Goal: Information Seeking & Learning: Learn about a topic

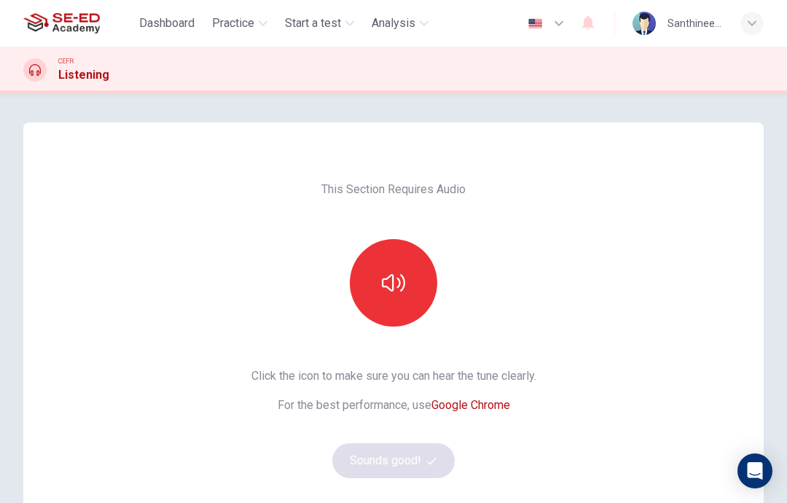
click at [267, 25] on icon "button" at bounding box center [263, 23] width 9 height 9
click at [267, 28] on button "Practice" at bounding box center [239, 23] width 67 height 26
click at [254, 28] on span "Practice" at bounding box center [233, 23] width 42 height 17
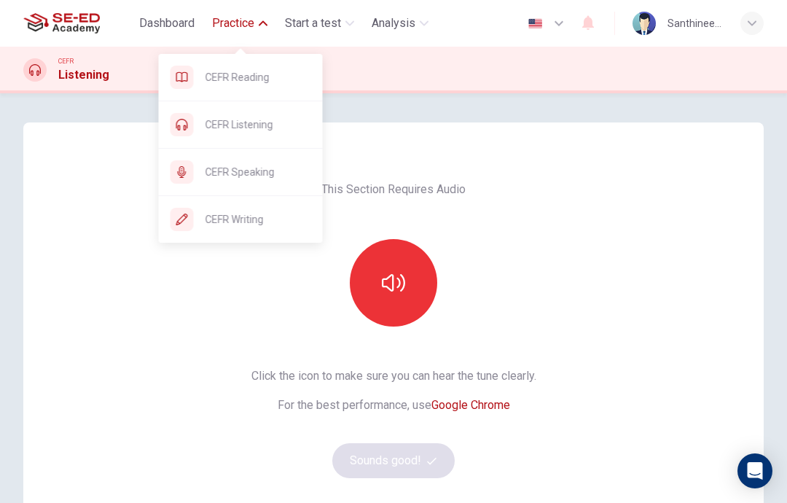
click at [224, 83] on span "CEFR Reading" at bounding box center [258, 76] width 106 height 17
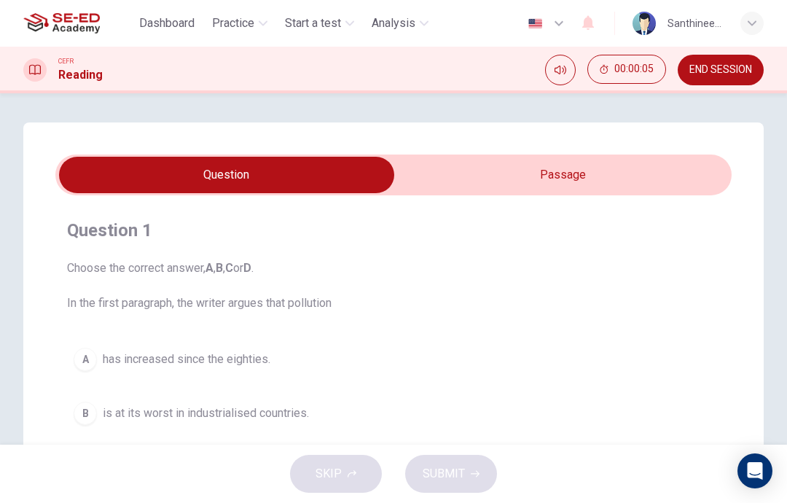
click at [486, 184] on input "checkbox" at bounding box center [227, 175] width 1014 height 36
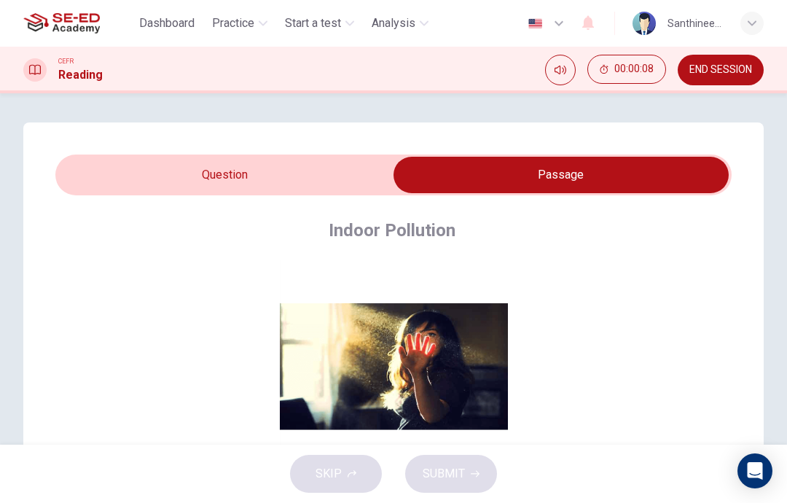
click at [125, 180] on input "checkbox" at bounding box center [561, 175] width 1014 height 36
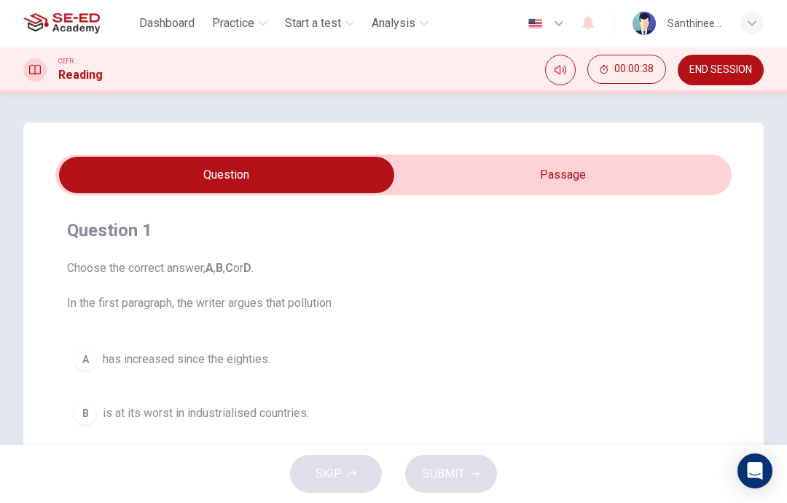
click at [483, 169] on input "checkbox" at bounding box center [227, 175] width 1014 height 36
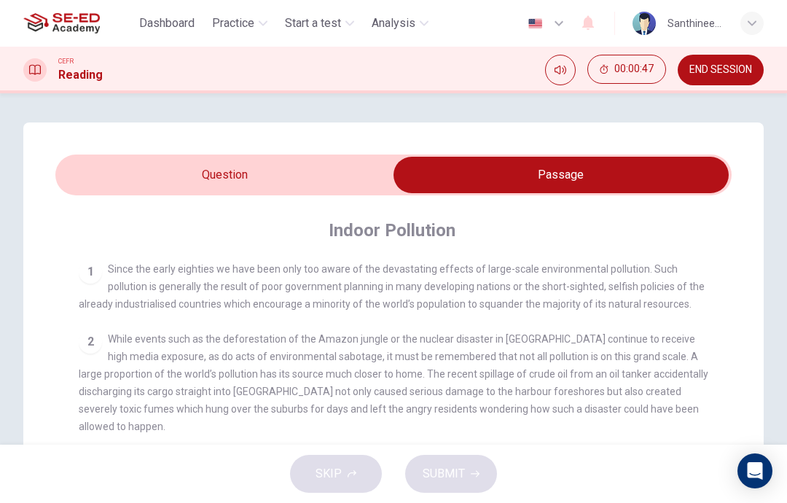
scroll to position [272, 0]
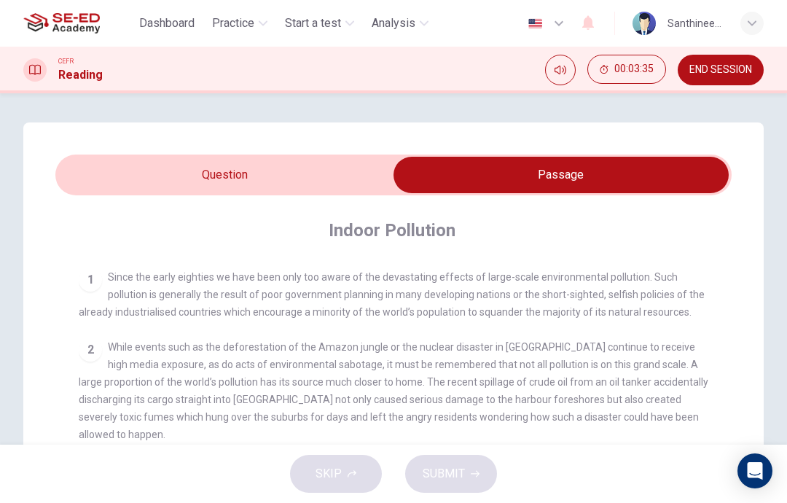
click at [290, 164] on input "checkbox" at bounding box center [561, 175] width 1014 height 36
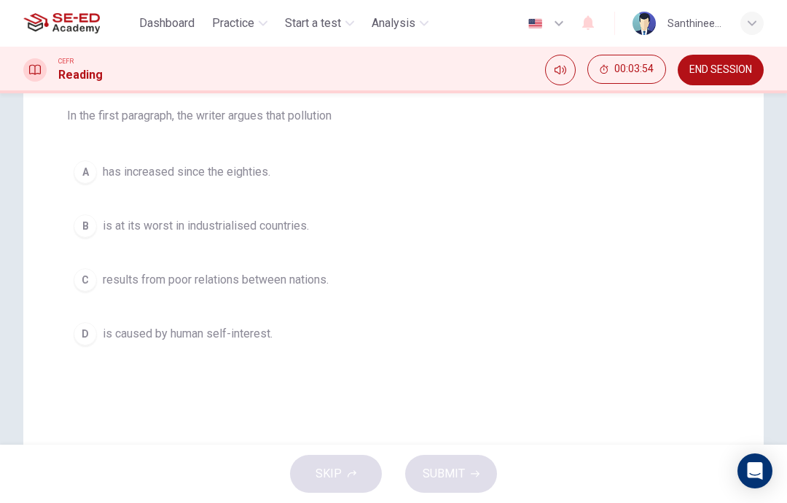
scroll to position [188, 0]
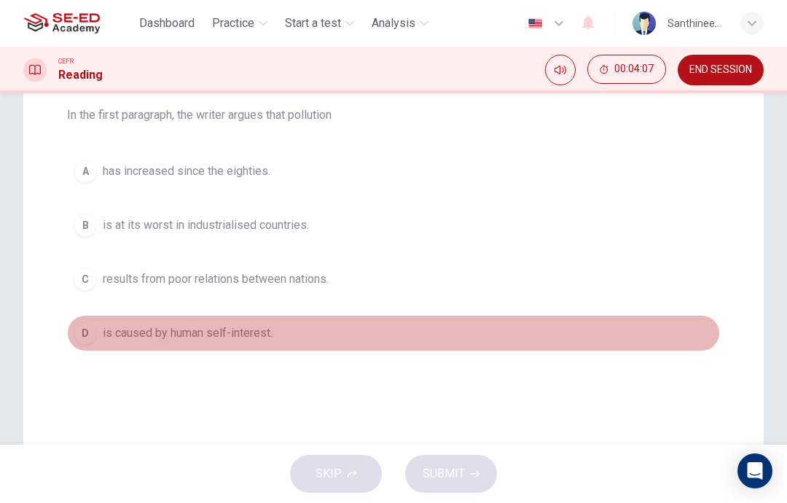
click at [85, 334] on div "D" at bounding box center [85, 332] width 23 height 23
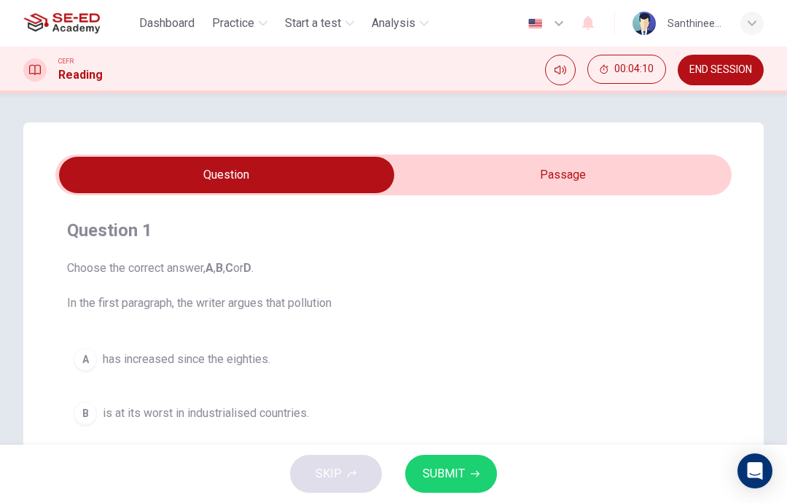
scroll to position [0, 0]
click at [598, 177] on input "checkbox" at bounding box center [227, 175] width 1014 height 36
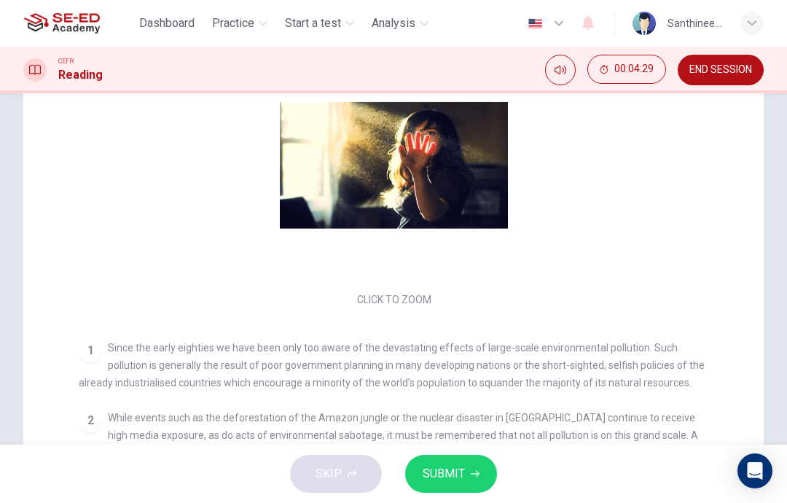
click at [458, 476] on span "SUBMIT" at bounding box center [444, 473] width 42 height 20
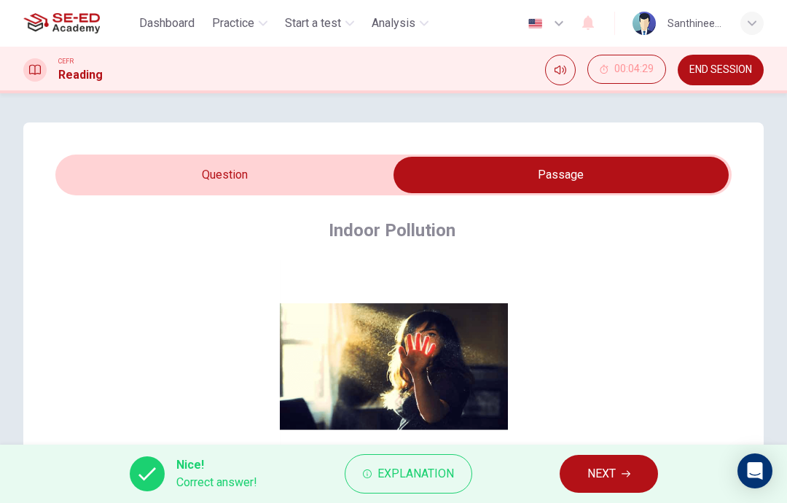
click at [168, 176] on input "checkbox" at bounding box center [561, 175] width 1014 height 36
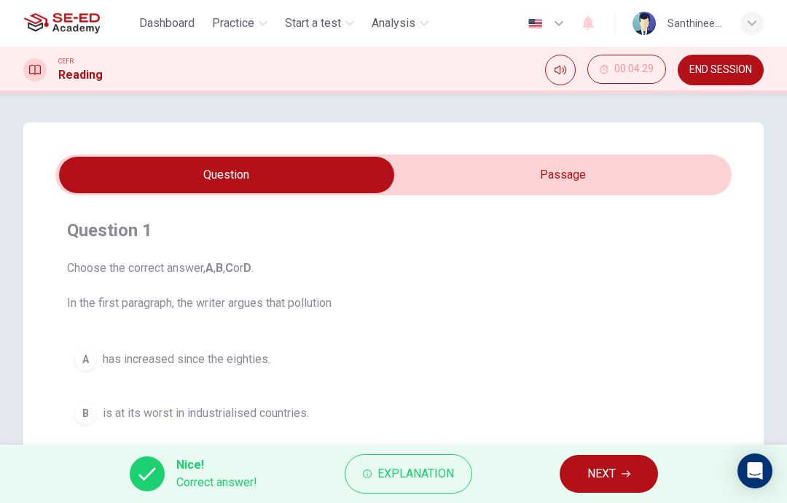
click at [455, 178] on input "checkbox" at bounding box center [227, 175] width 1014 height 36
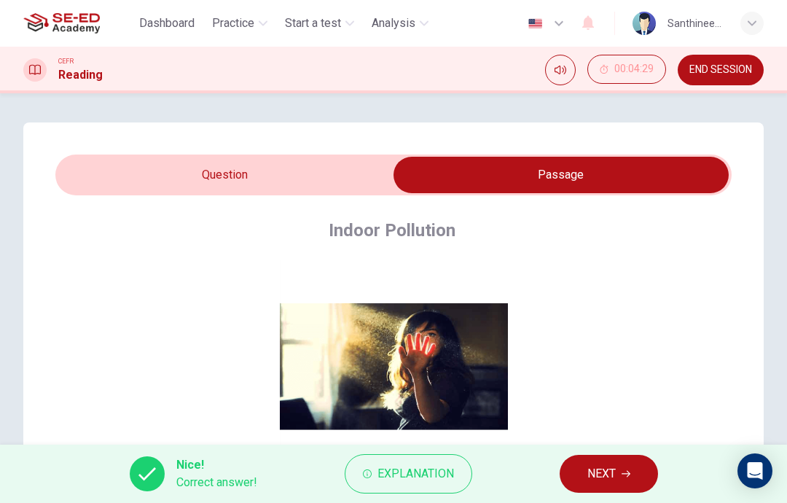
scroll to position [-8, 0]
click at [129, 170] on input "checkbox" at bounding box center [561, 175] width 1014 height 36
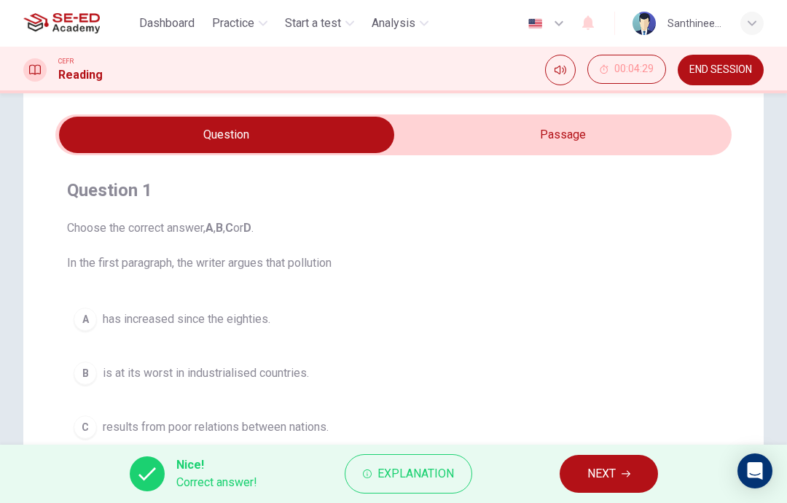
click at [618, 477] on button "NEXT" at bounding box center [608, 474] width 98 height 38
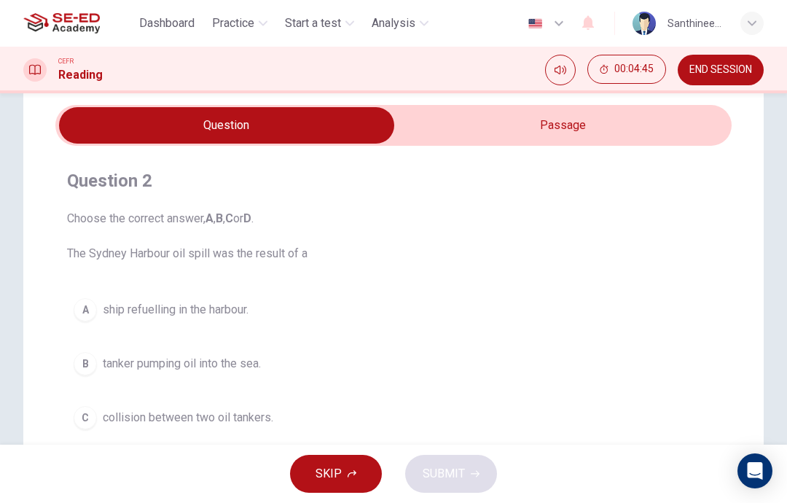
scroll to position [49, 0]
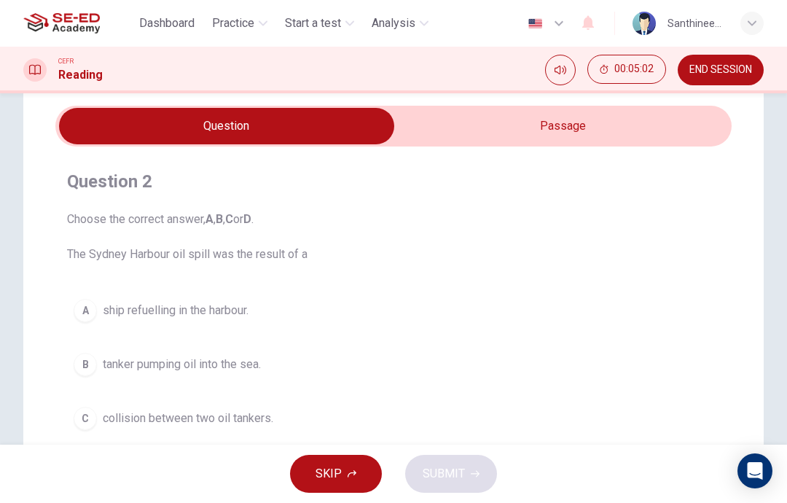
click at [654, 130] on input "checkbox" at bounding box center [227, 126] width 1014 height 36
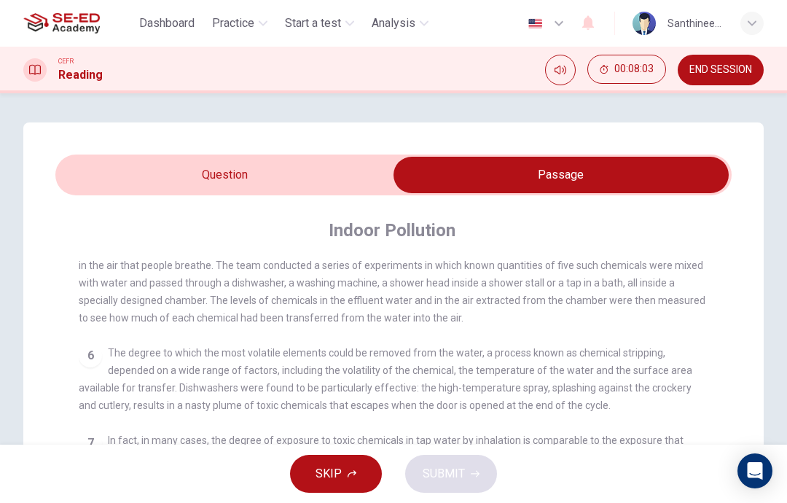
scroll to position [0, 0]
click at [110, 176] on input "checkbox" at bounding box center [561, 175] width 1014 height 36
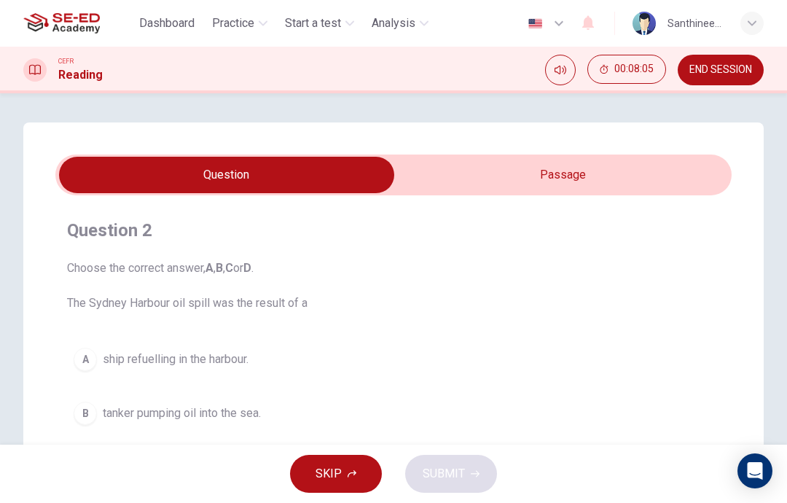
click at [453, 173] on input "checkbox" at bounding box center [227, 175] width 1014 height 36
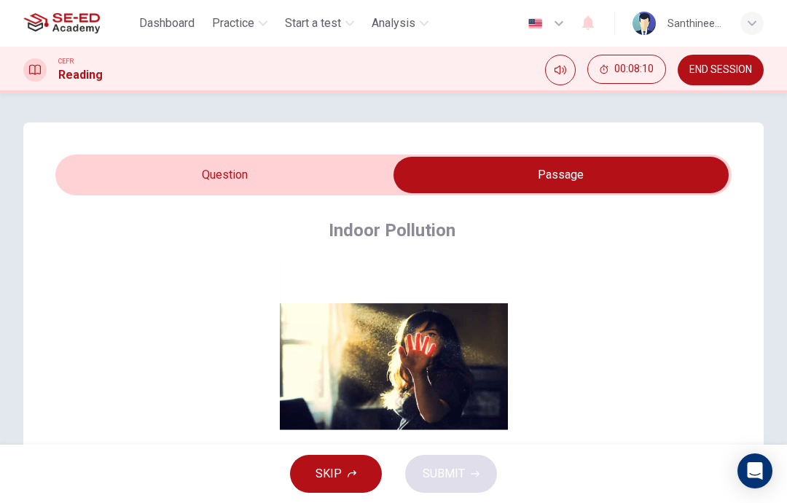
click at [108, 184] on input "checkbox" at bounding box center [561, 175] width 1014 height 36
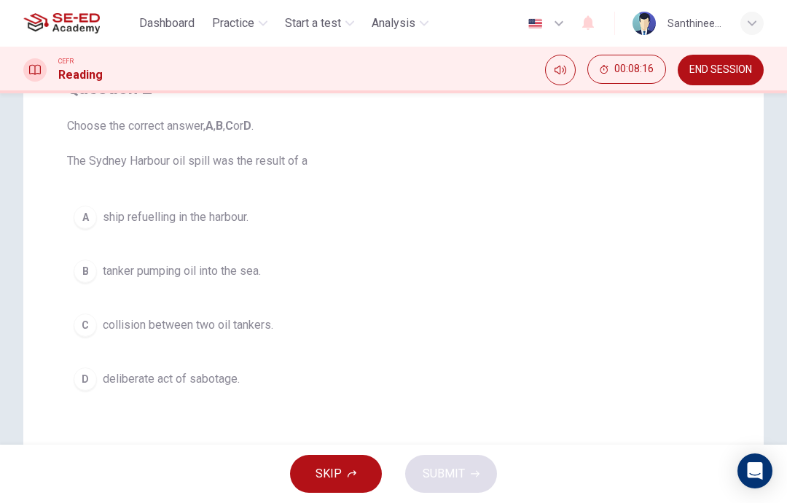
scroll to position [143, 0]
click at [77, 271] on div "B" at bounding box center [85, 270] width 23 height 23
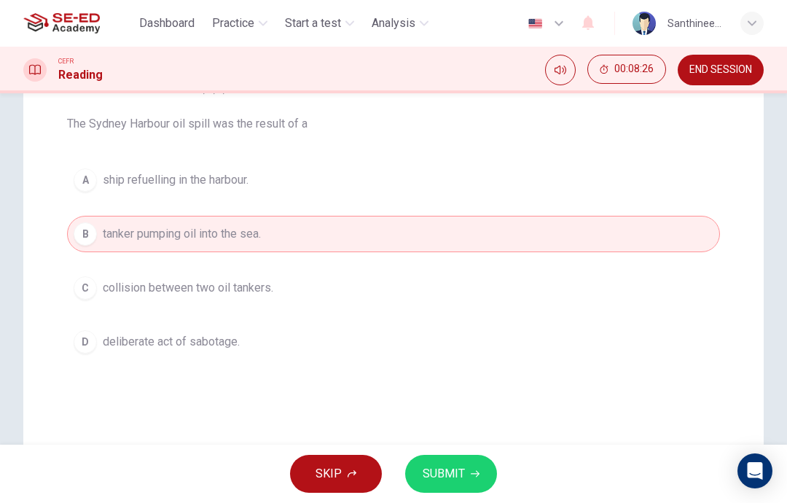
scroll to position [180, 0]
click at [456, 478] on span "SUBMIT" at bounding box center [444, 473] width 42 height 20
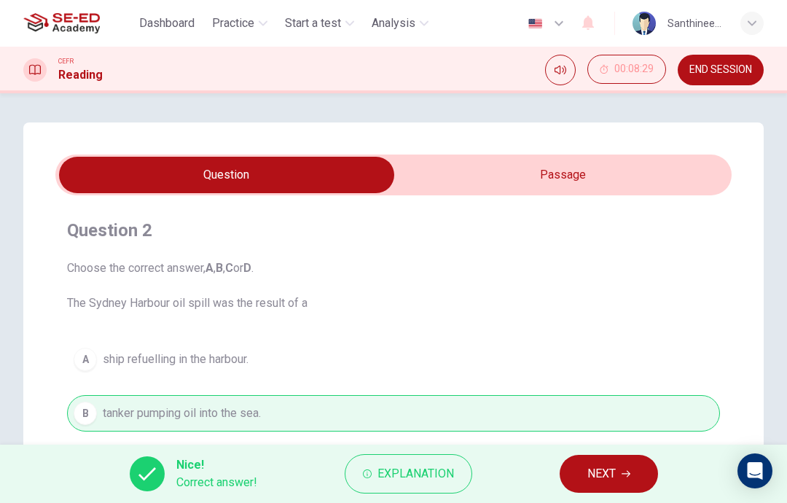
scroll to position [0, 0]
click at [615, 476] on span "NEXT" at bounding box center [601, 473] width 28 height 20
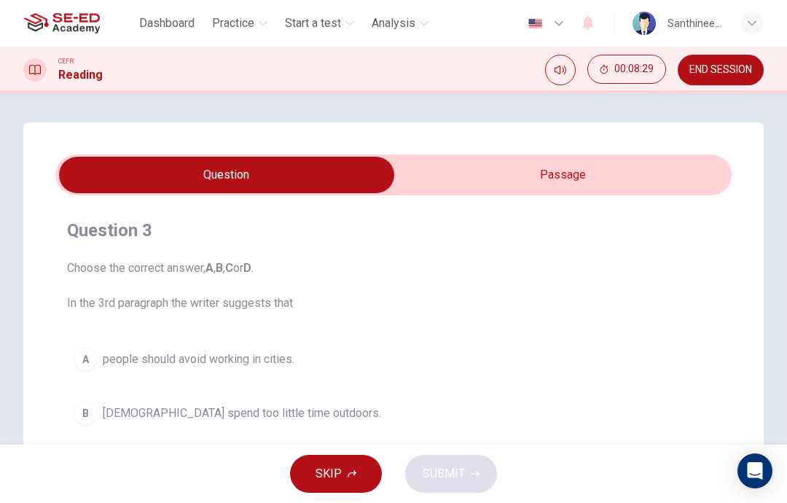
click at [519, 186] on input "checkbox" at bounding box center [227, 175] width 1014 height 36
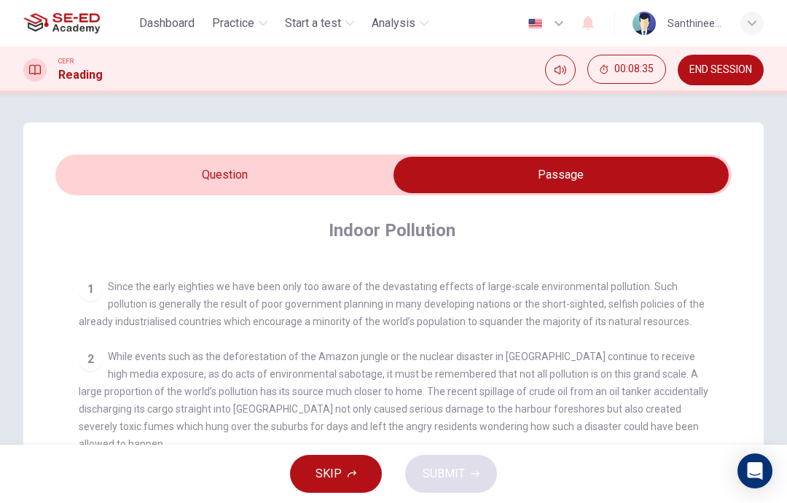
click at [118, 175] on input "checkbox" at bounding box center [561, 175] width 1014 height 36
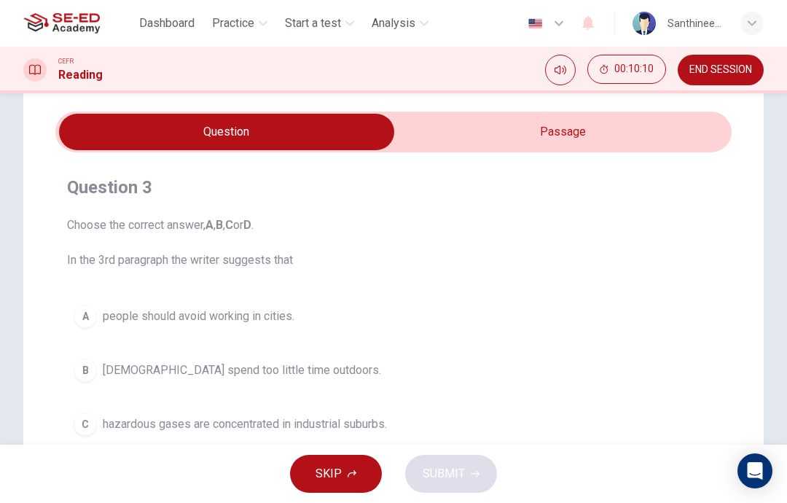
scroll to position [44, 0]
click at [607, 142] on input "checkbox" at bounding box center [227, 131] width 1014 height 36
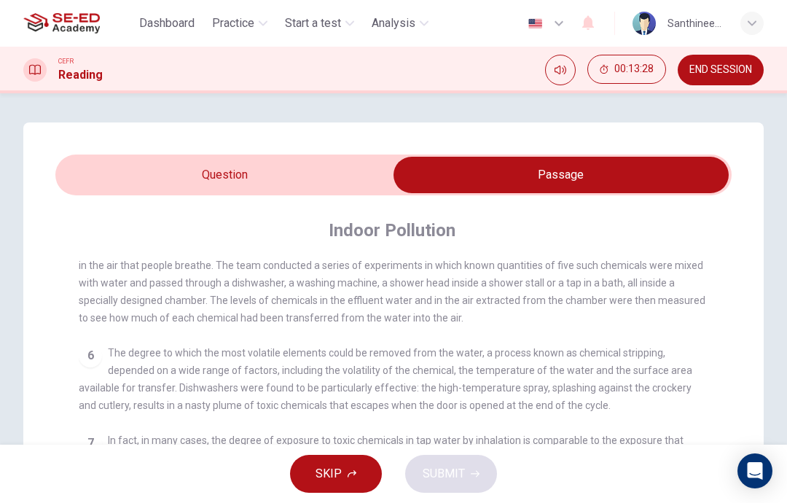
scroll to position [0, 0]
click at [117, 170] on input "checkbox" at bounding box center [561, 175] width 1014 height 36
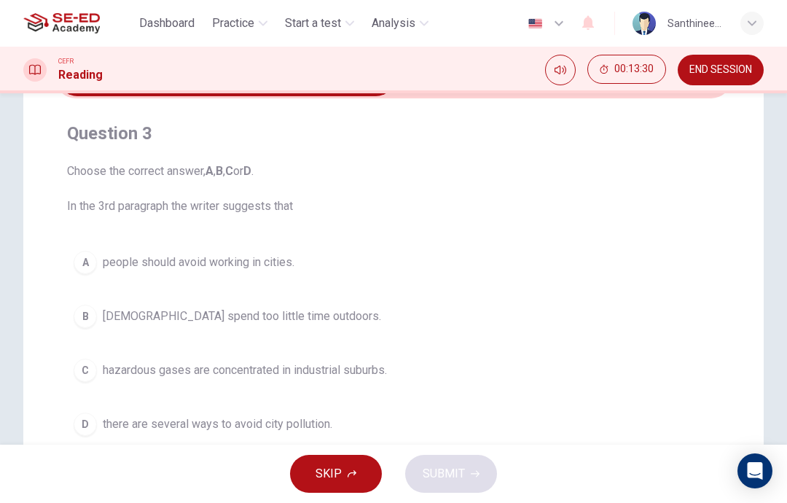
scroll to position [100, 0]
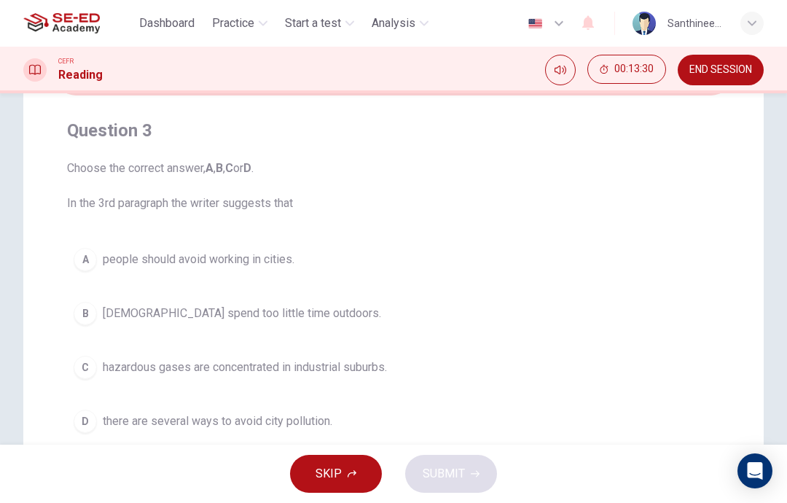
click at [101, 365] on button "C hazardous gases are concentrated in industrial suburbs." at bounding box center [393, 367] width 653 height 36
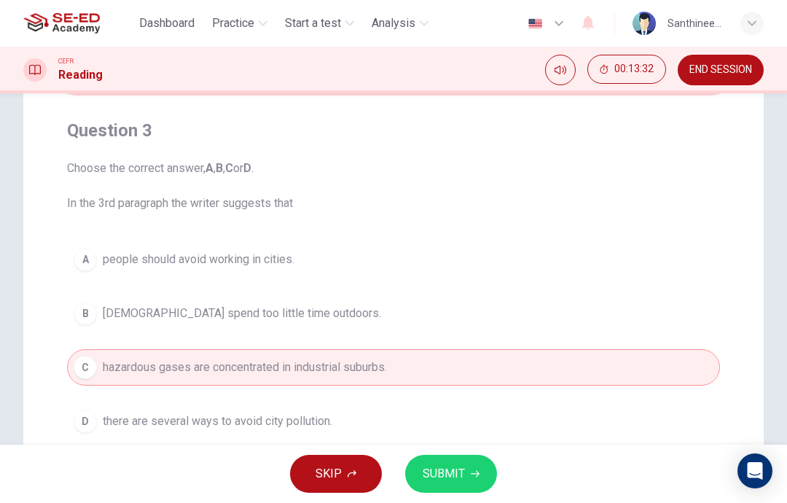
click at [455, 480] on span "SUBMIT" at bounding box center [444, 473] width 42 height 20
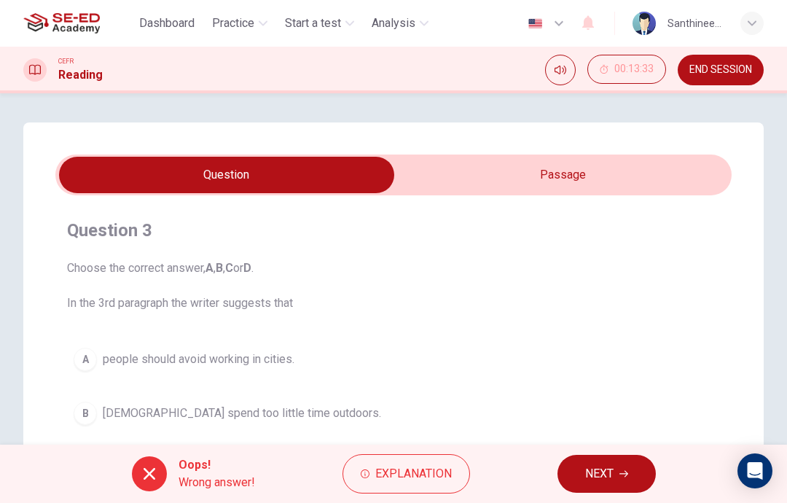
scroll to position [0, 0]
click at [623, 178] on input "checkbox" at bounding box center [227, 175] width 1014 height 36
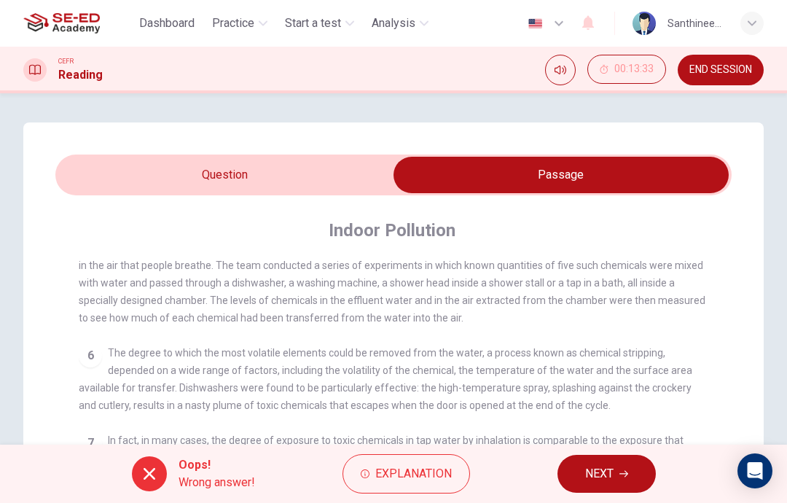
click at [592, 476] on span "NEXT" at bounding box center [599, 473] width 28 height 20
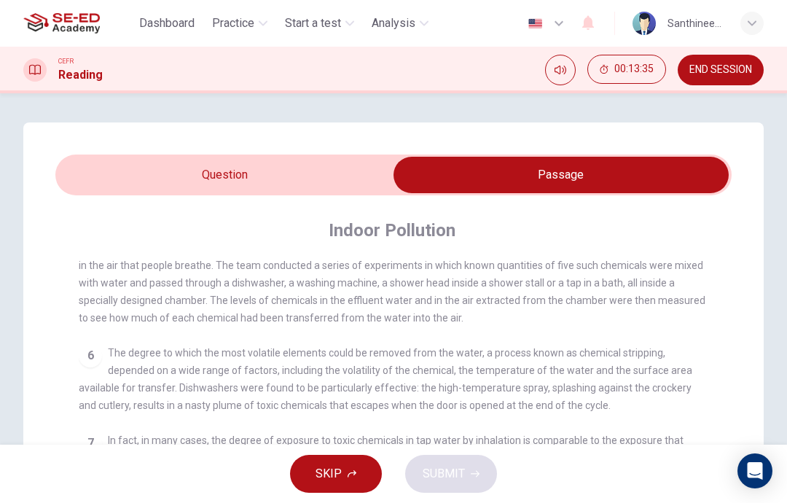
click at [321, 185] on input "checkbox" at bounding box center [561, 175] width 1014 height 36
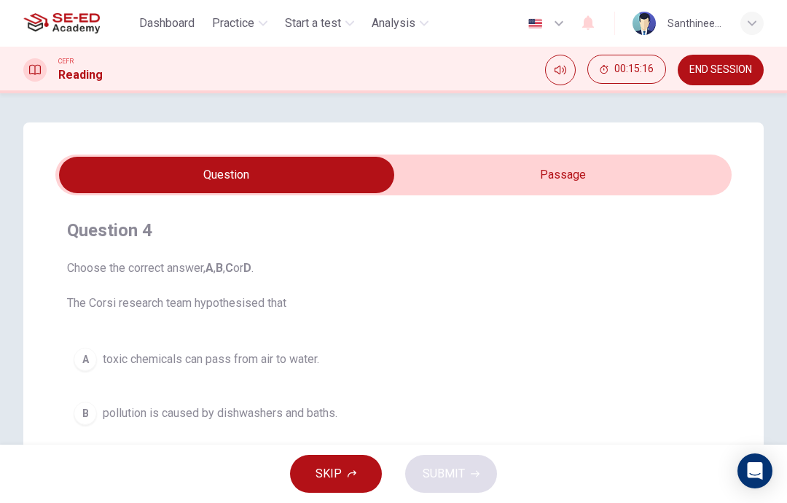
click at [579, 186] on input "checkbox" at bounding box center [227, 175] width 1014 height 36
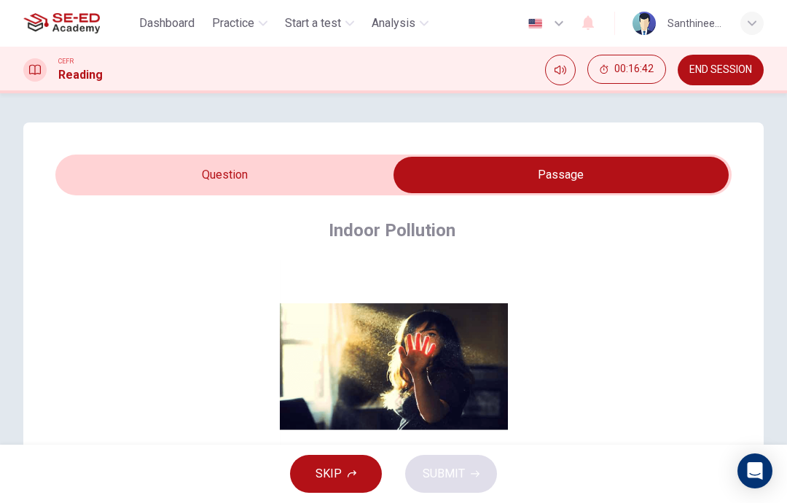
click at [113, 175] on input "checkbox" at bounding box center [561, 175] width 1014 height 36
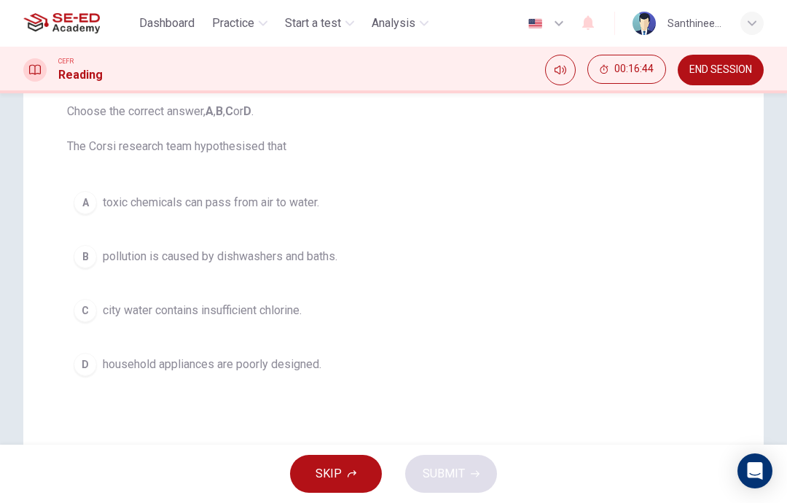
scroll to position [165, 0]
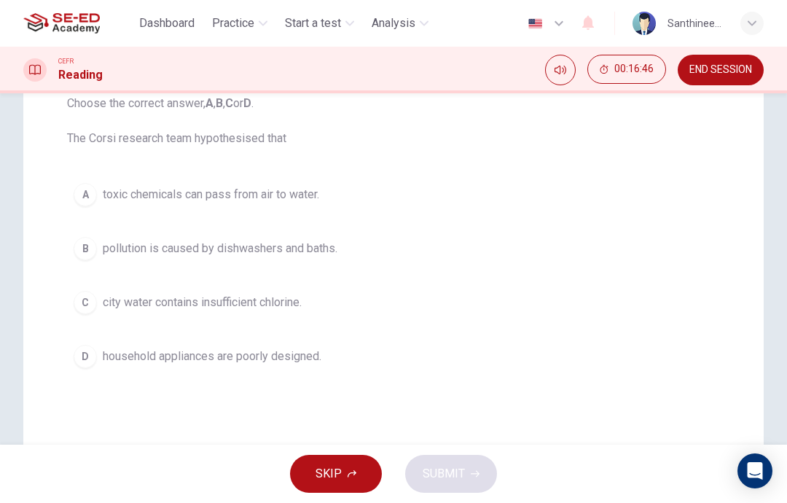
click at [75, 254] on div "B" at bounding box center [85, 248] width 23 height 23
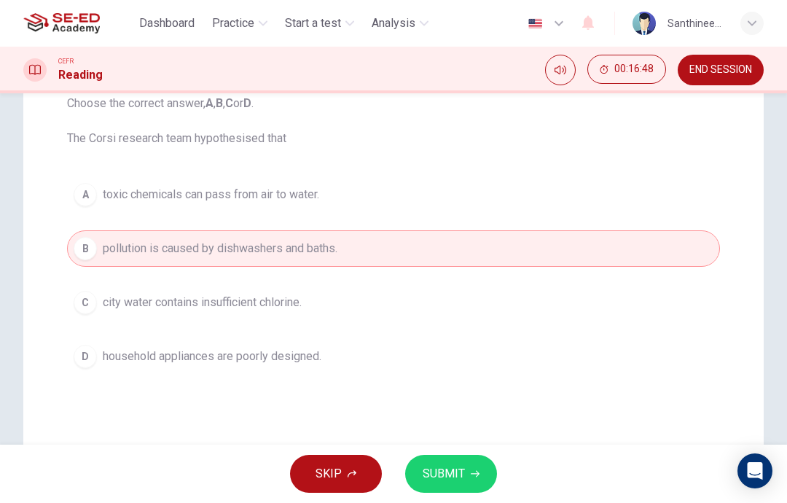
click at [458, 475] on span "SUBMIT" at bounding box center [444, 473] width 42 height 20
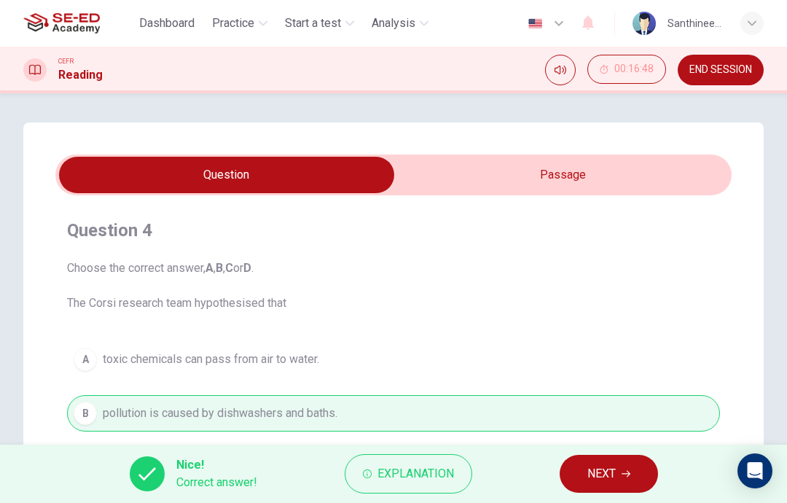
scroll to position [0, 0]
click at [606, 480] on span "NEXT" at bounding box center [601, 473] width 28 height 20
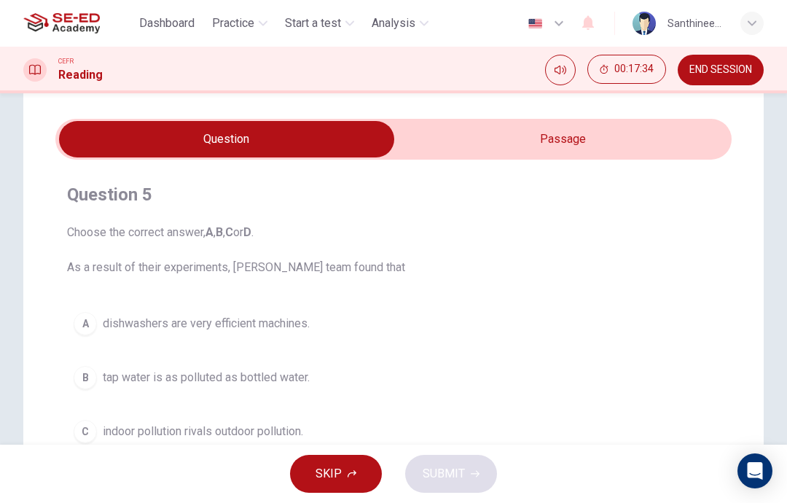
scroll to position [9, 0]
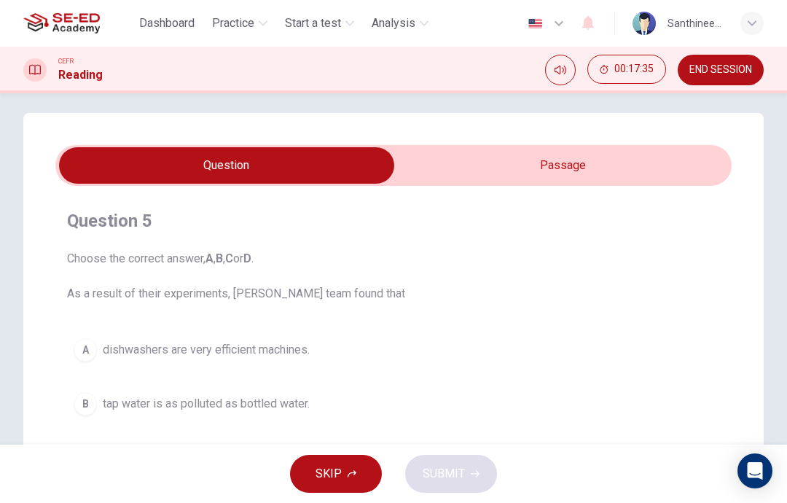
click at [565, 169] on input "checkbox" at bounding box center [227, 165] width 1014 height 36
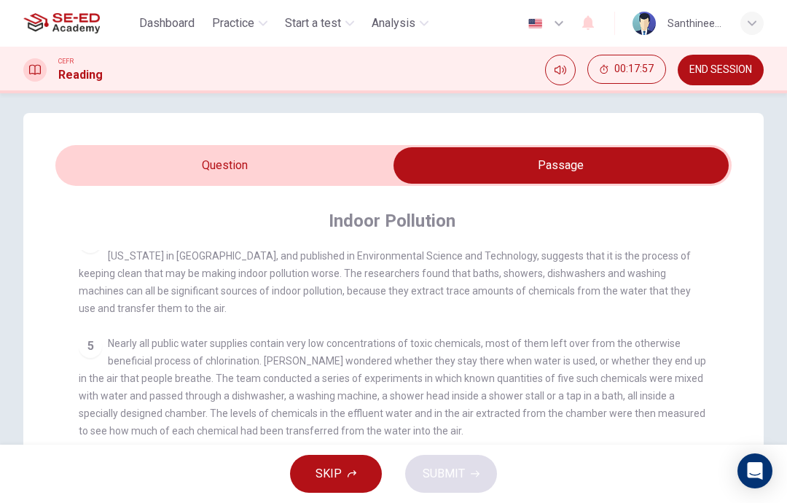
scroll to position [600, 0]
click at [406, 336] on span "Nearly all public water supplies contain very low concentrations of toxic chemi…" at bounding box center [392, 385] width 627 height 99
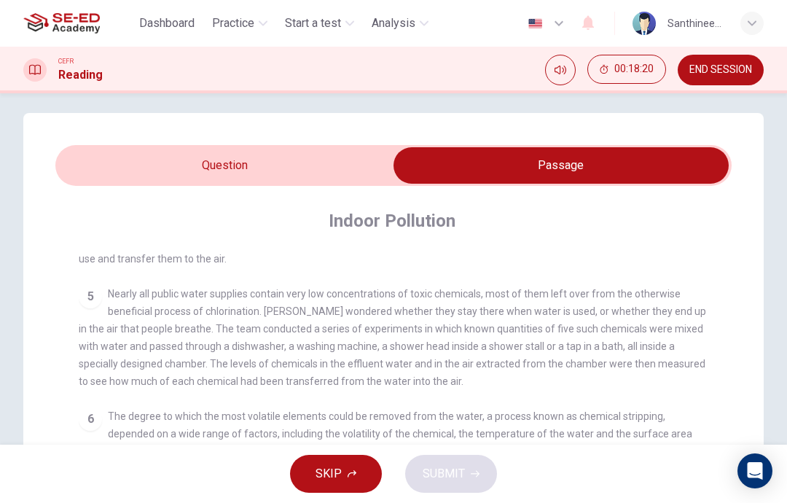
scroll to position [646, 0]
click at [296, 178] on input "checkbox" at bounding box center [561, 165] width 1014 height 36
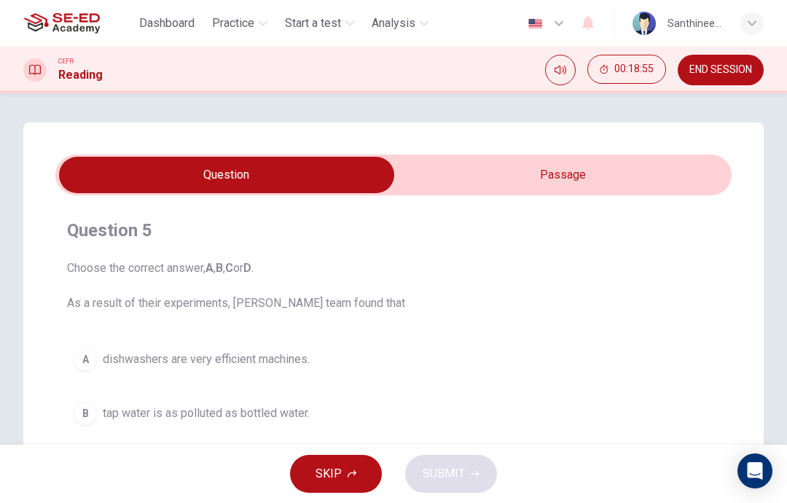
scroll to position [0, 0]
click at [591, 175] on input "checkbox" at bounding box center [227, 175] width 1014 height 36
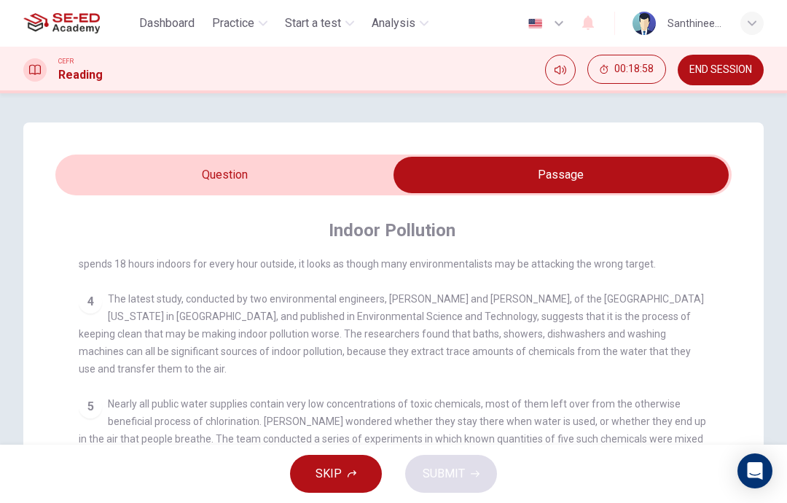
scroll to position [546, 0]
click at [297, 170] on input "checkbox" at bounding box center [561, 175] width 1014 height 36
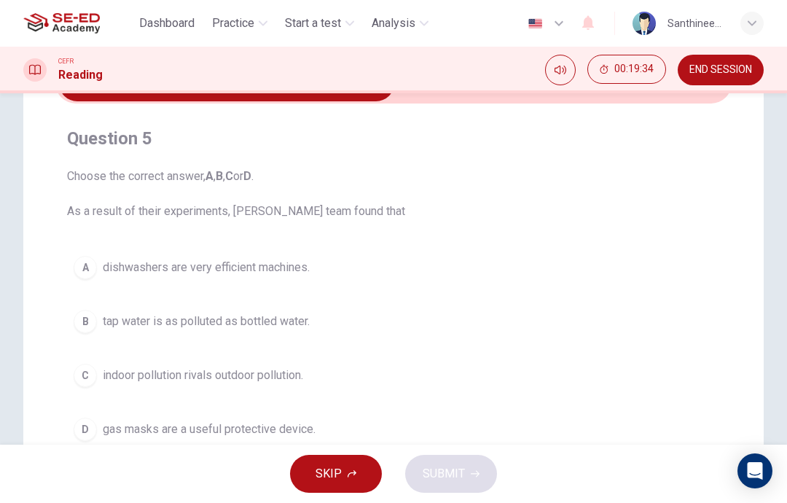
scroll to position [103, 0]
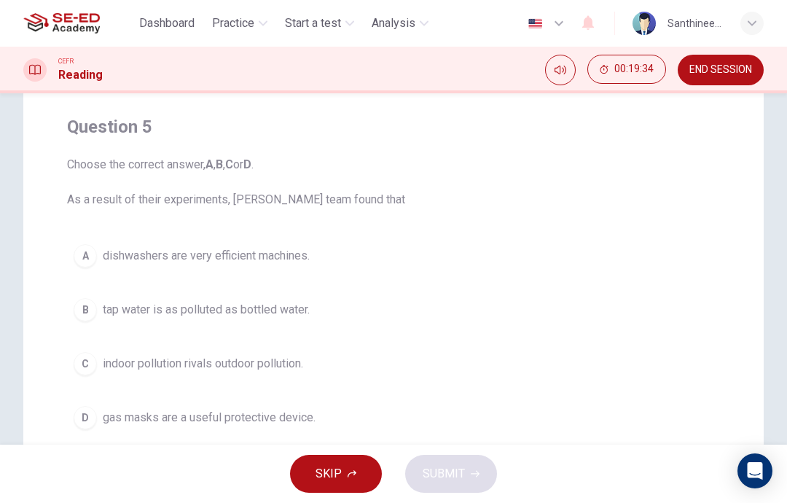
click at [303, 259] on span "dishwashers are very efficient machines." at bounding box center [206, 255] width 207 height 17
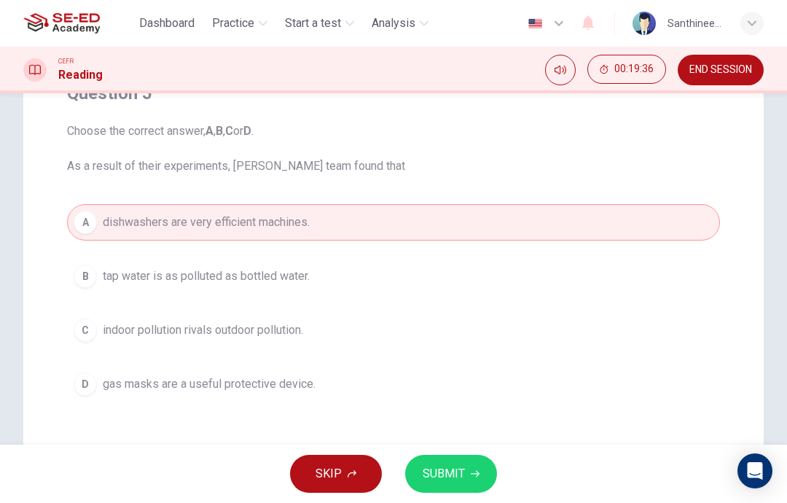
scroll to position [136, 0]
click at [451, 474] on span "SUBMIT" at bounding box center [444, 473] width 42 height 20
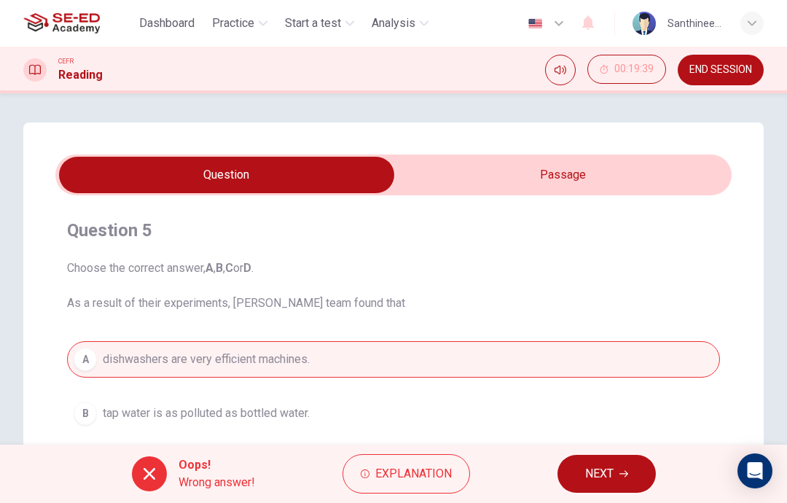
scroll to position [0, 0]
click at [613, 468] on span "NEXT" at bounding box center [599, 473] width 28 height 20
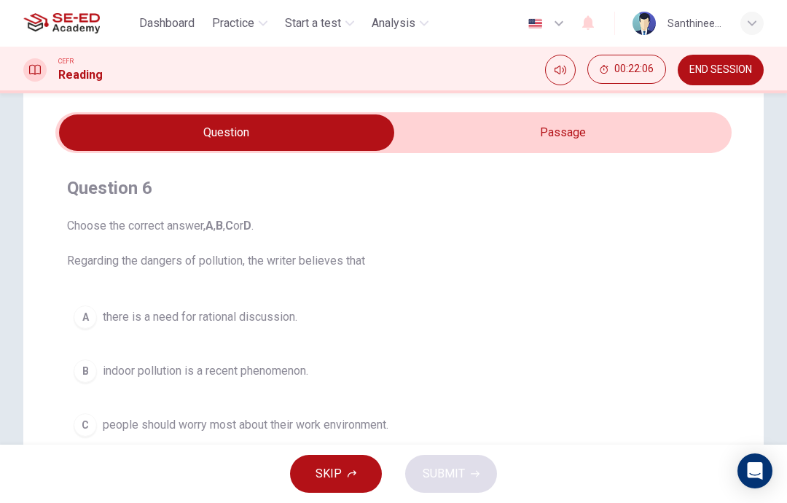
scroll to position [46, 0]
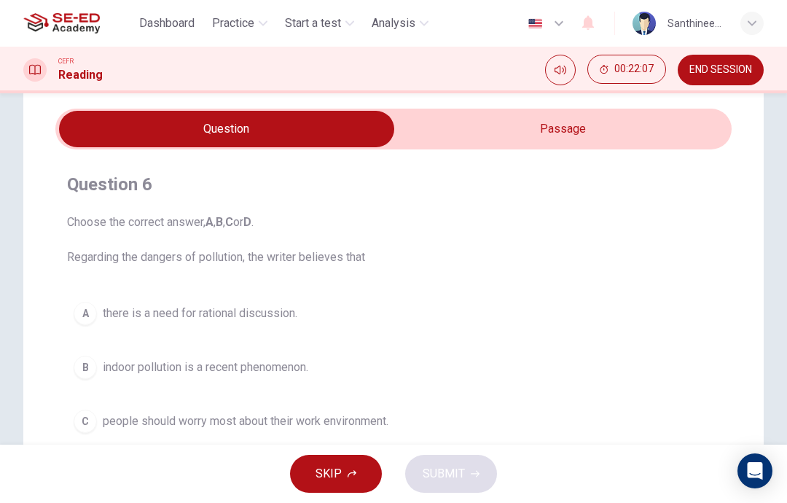
click at [600, 130] on input "checkbox" at bounding box center [227, 129] width 1014 height 36
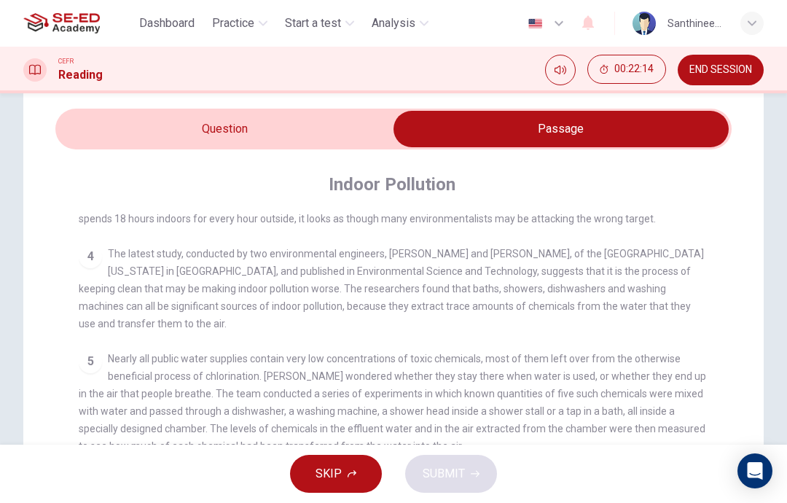
click at [98, 129] on input "checkbox" at bounding box center [561, 129] width 1014 height 36
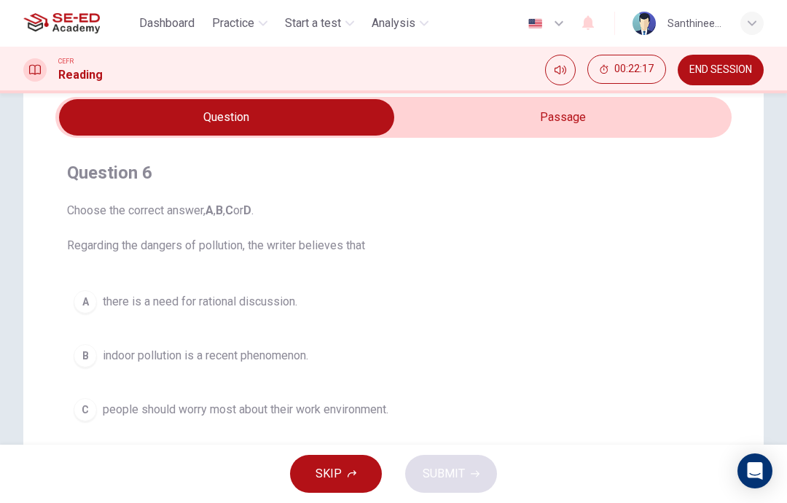
scroll to position [52, 0]
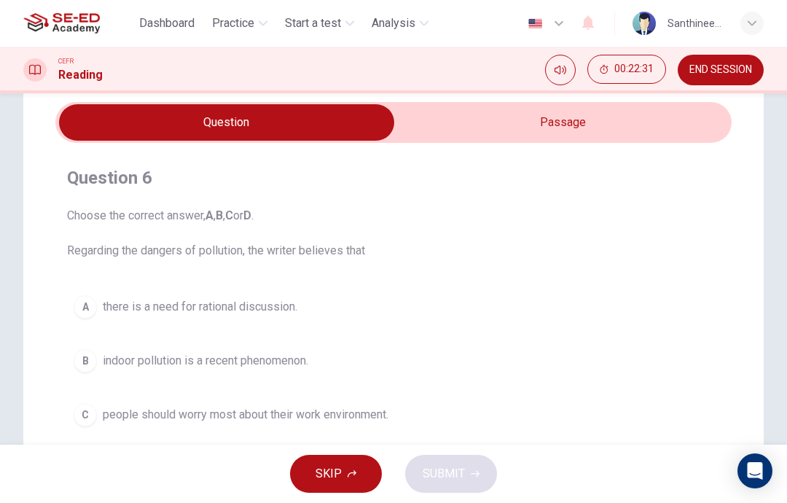
click at [463, 127] on input "checkbox" at bounding box center [227, 122] width 1014 height 36
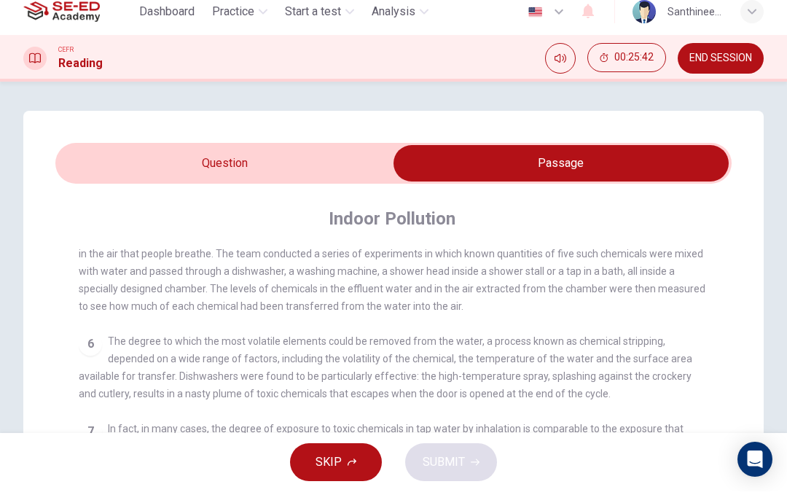
scroll to position [-1, 0]
click at [109, 157] on input "checkbox" at bounding box center [561, 175] width 1014 height 36
checkbox input "false"
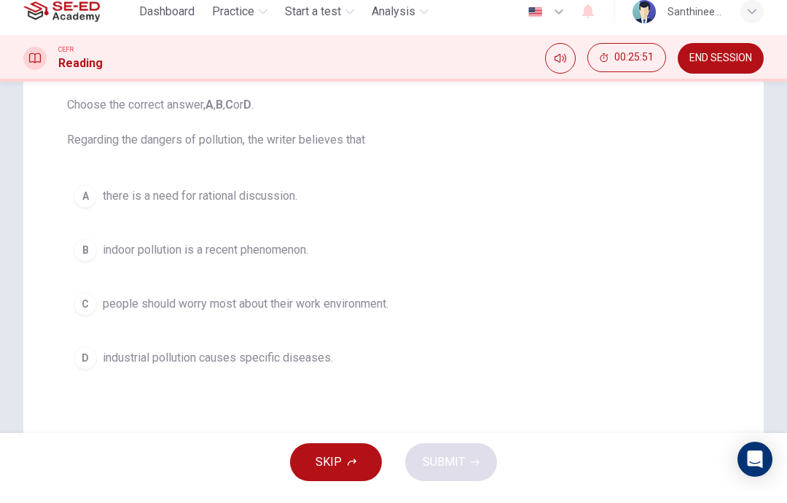
scroll to position [152, 0]
click at [82, 305] on div "C" at bounding box center [85, 314] width 23 height 23
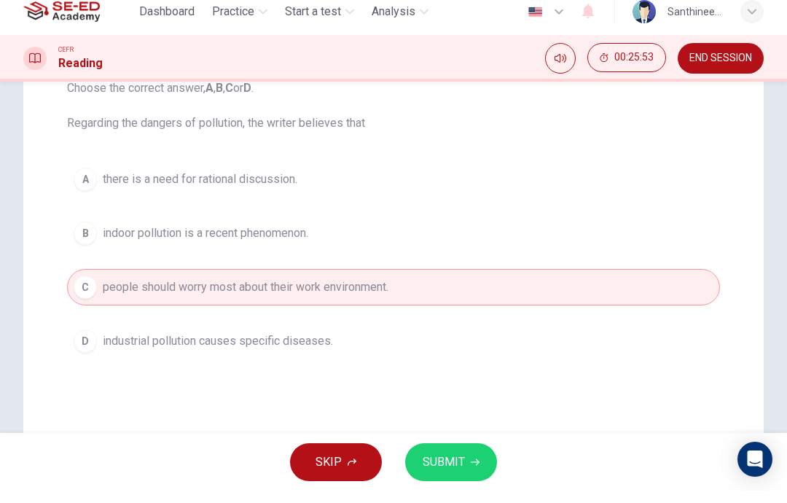
scroll to position [176, 0]
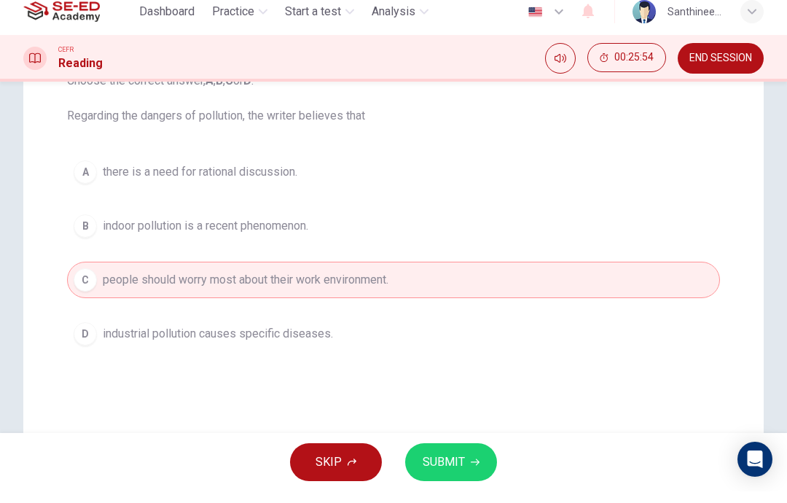
click at [470, 455] on button "SUBMIT" at bounding box center [451, 474] width 92 height 38
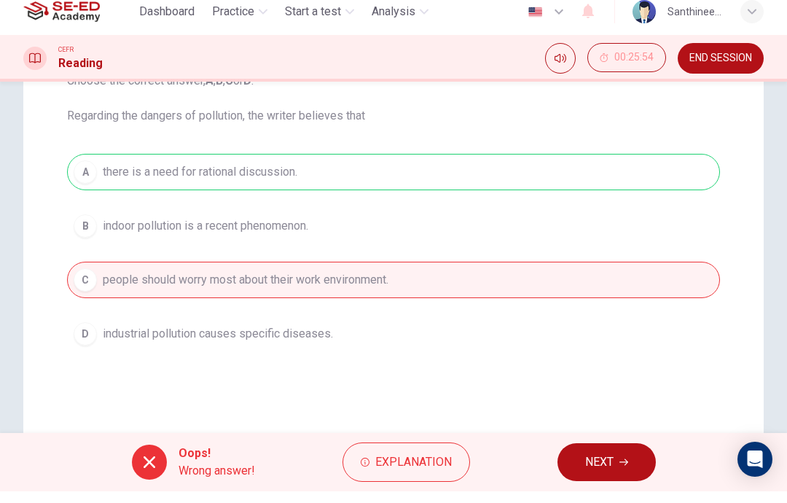
click at [574, 468] on button "NEXT" at bounding box center [606, 474] width 98 height 38
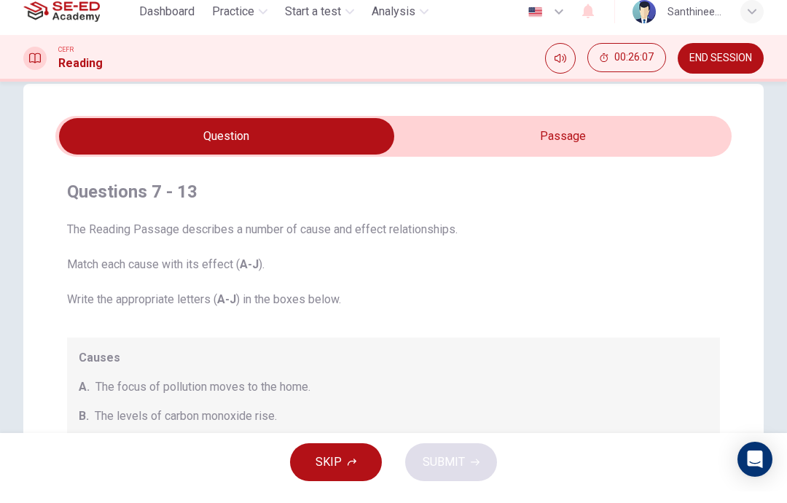
scroll to position [28, 0]
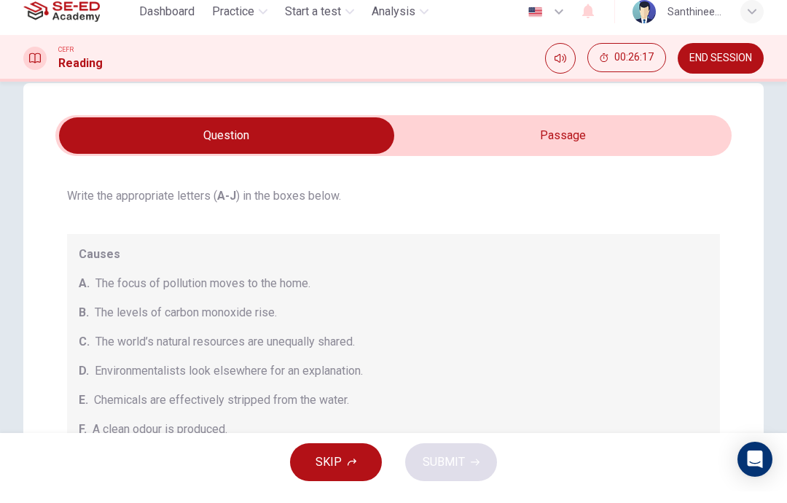
click at [86, 345] on span "C." at bounding box center [84, 353] width 11 height 17
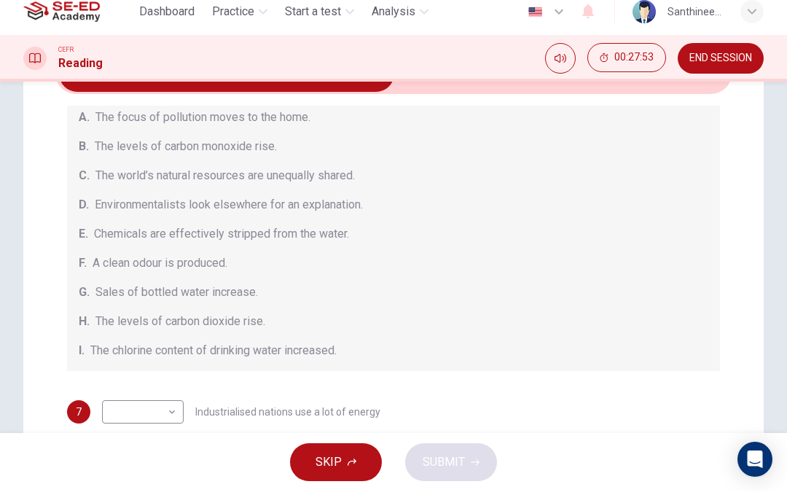
scroll to position [90, 0]
click at [90, 337] on div "Causes A. The focus of pollution moves to the home. B. The levels of carbon mon…" at bounding box center [393, 230] width 653 height 303
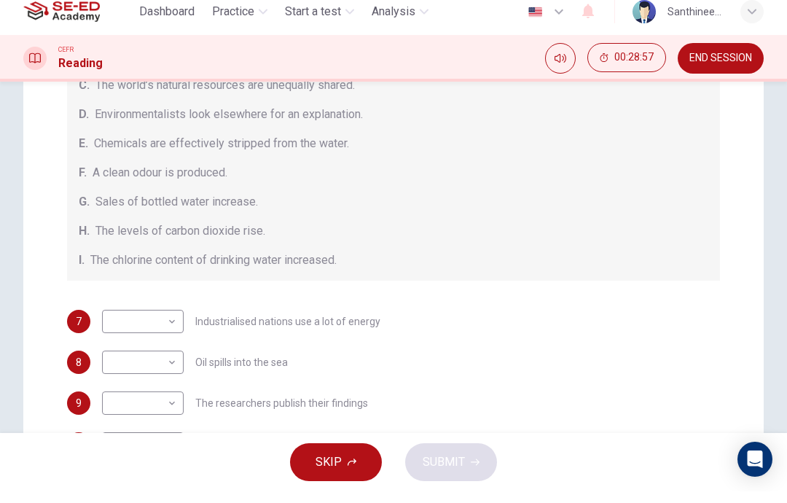
scroll to position [181, 0]
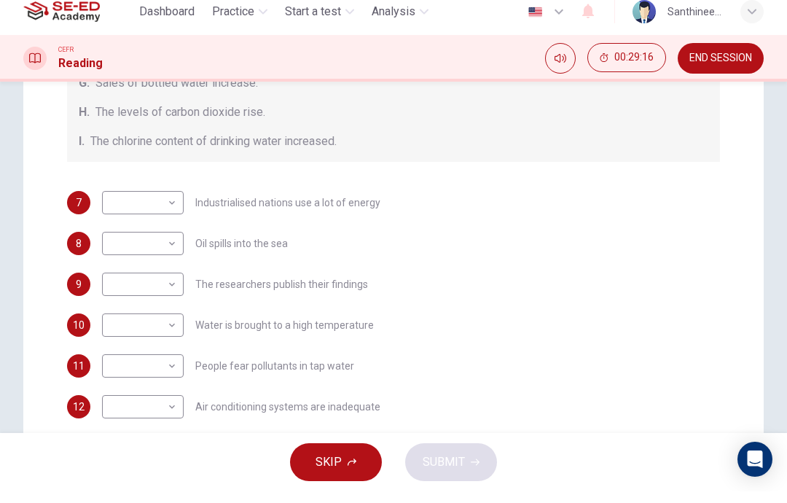
click at [80, 321] on div "7 ​ ​ Industrialised nations use a lot of energy 8 ​ ​ Oil spills into the sea …" at bounding box center [393, 337] width 653 height 268
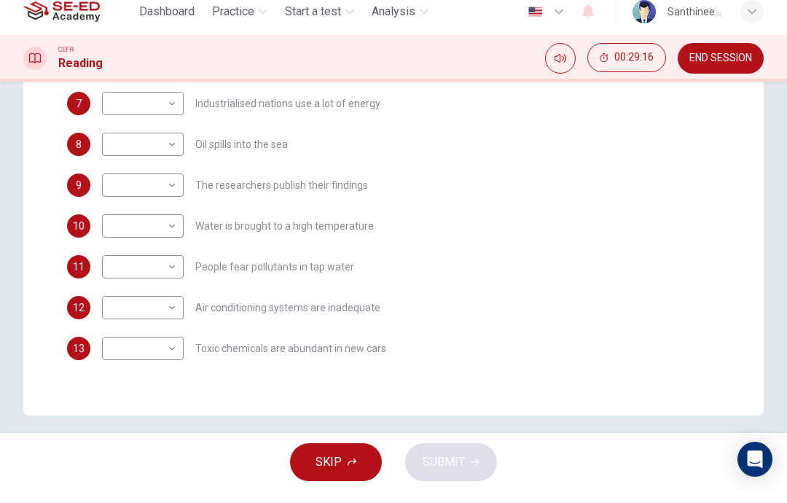
scroll to position [401, 0]
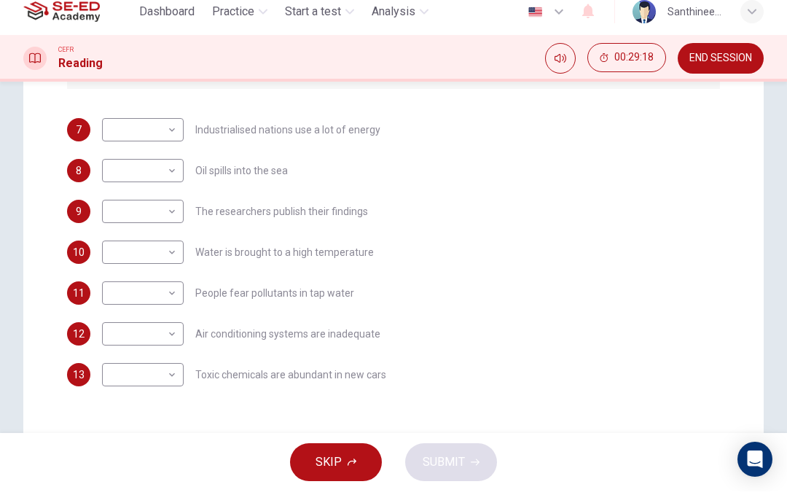
click at [93, 379] on div "7 ​ ​ Industrialised nations use a lot of energy 8 ​ ​ Oil spills into the sea …" at bounding box center [393, 264] width 653 height 268
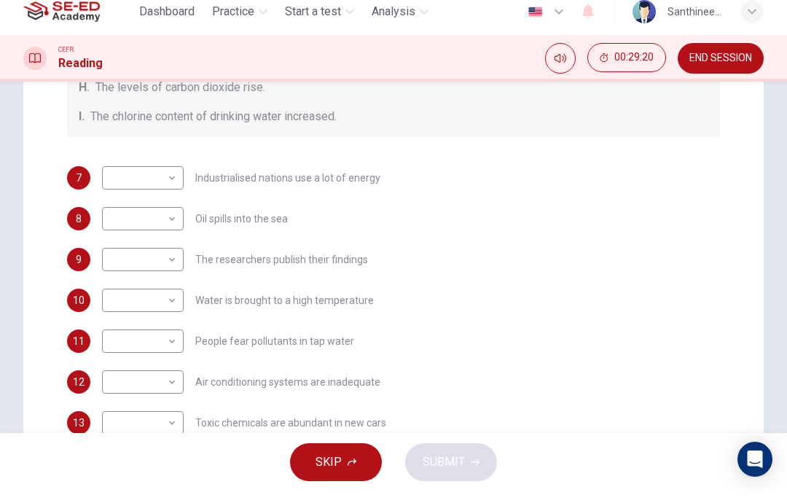
click at [68, 323] on div "10" at bounding box center [78, 311] width 23 height 23
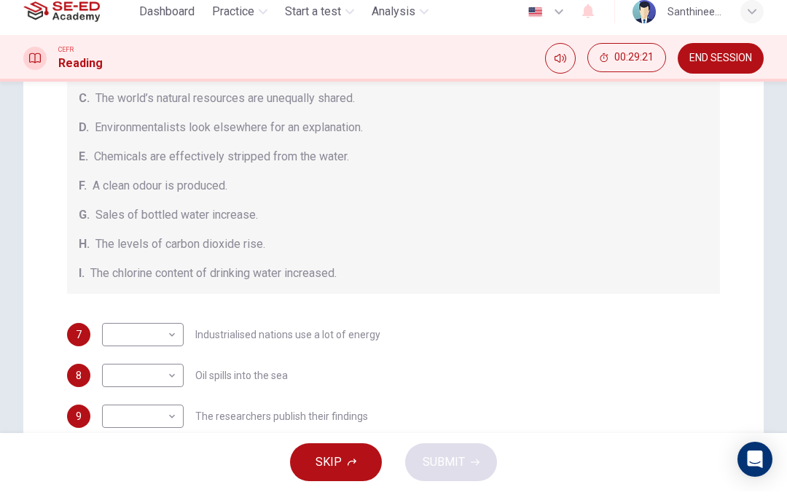
click at [70, 334] on div "7 ​ ​ Industrialised nations use a lot of energy" at bounding box center [393, 345] width 653 height 23
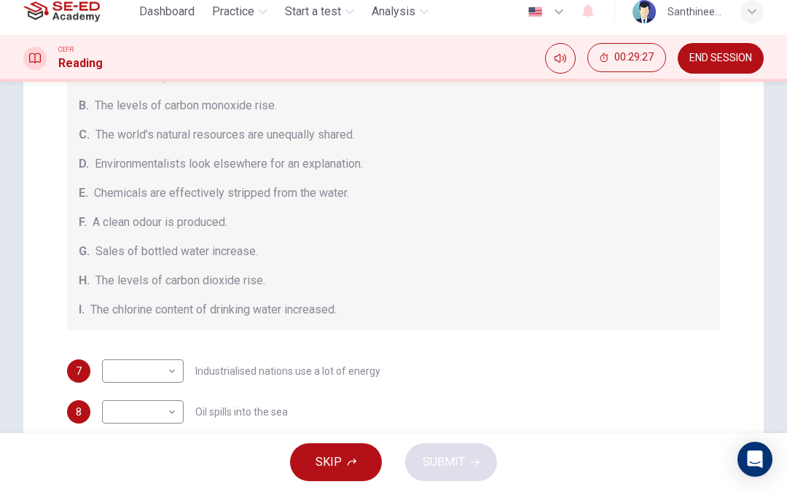
scroll to position [173, 0]
click at [124, 368] on body "This site uses cookies, as explained in our Privacy Policy . If you agree to th…" at bounding box center [393, 251] width 787 height 503
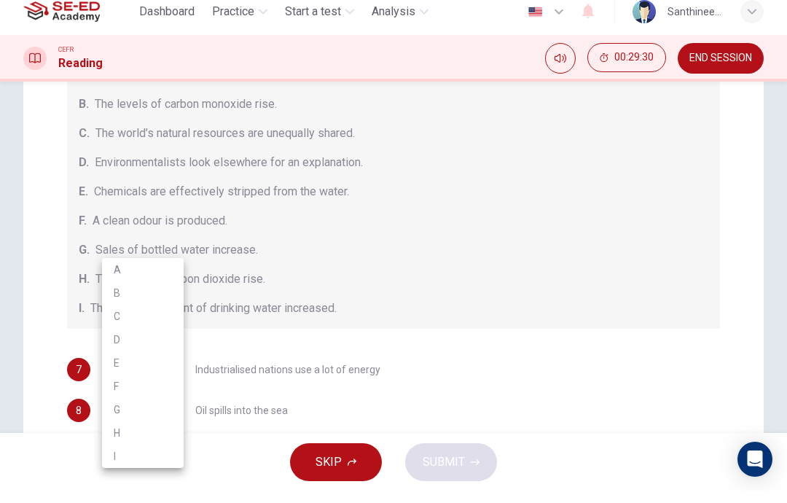
click at [114, 363] on li "E" at bounding box center [143, 374] width 82 height 23
type input "E"
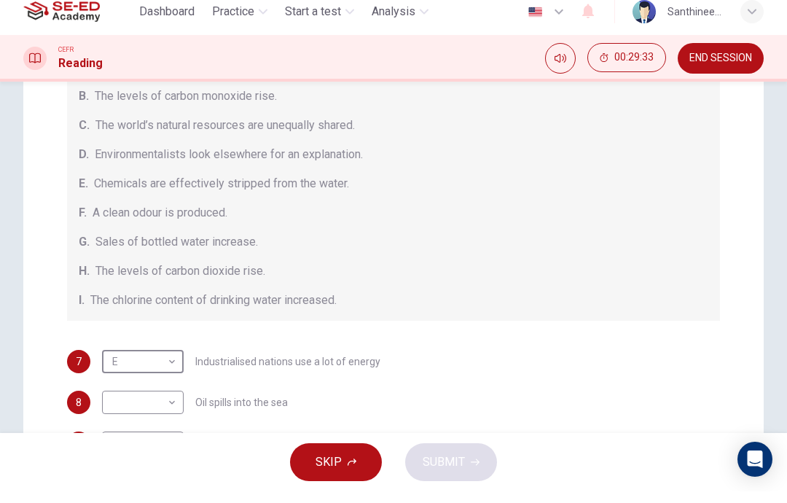
scroll to position [182, 0]
click at [135, 404] on body "This site uses cookies, as explained in our Privacy Policy . If you agree to th…" at bounding box center [393, 251] width 787 height 503
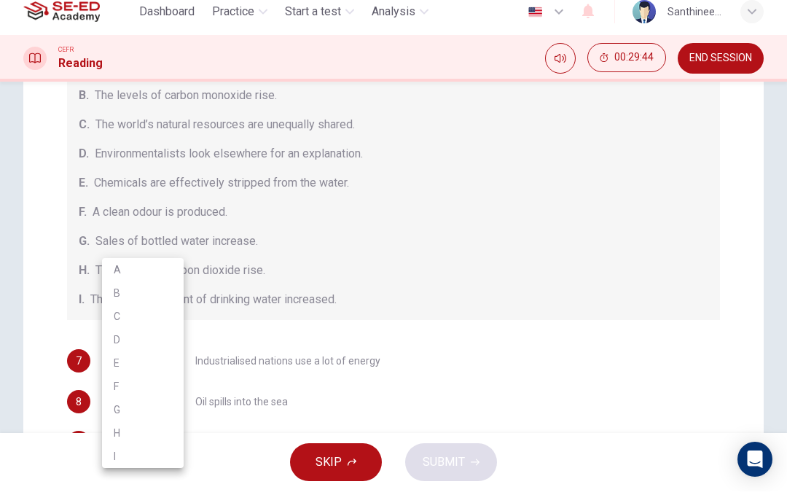
click at [116, 433] on li "H" at bounding box center [143, 444] width 82 height 23
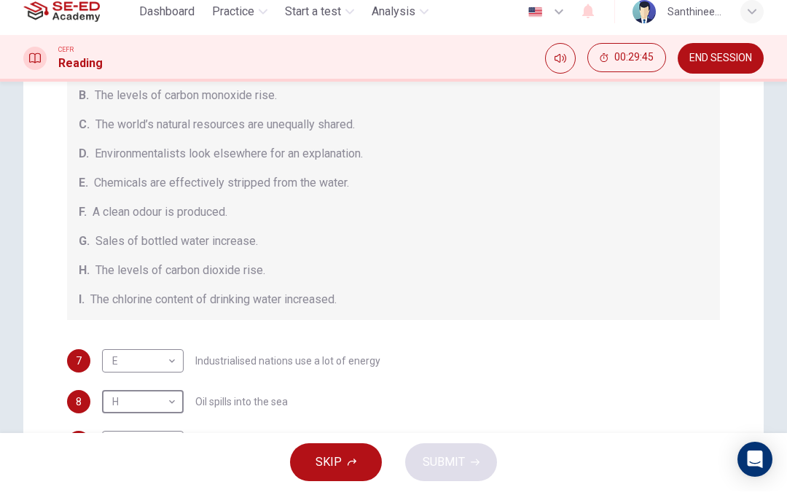
type input "H"
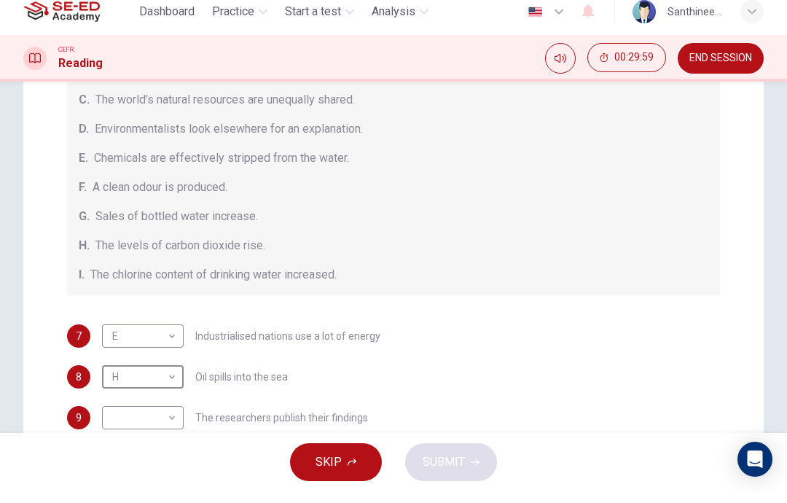
scroll to position [207, 0]
click at [126, 416] on body "This site uses cookies, as explained in our Privacy Policy . If you agree to th…" at bounding box center [393, 251] width 787 height 503
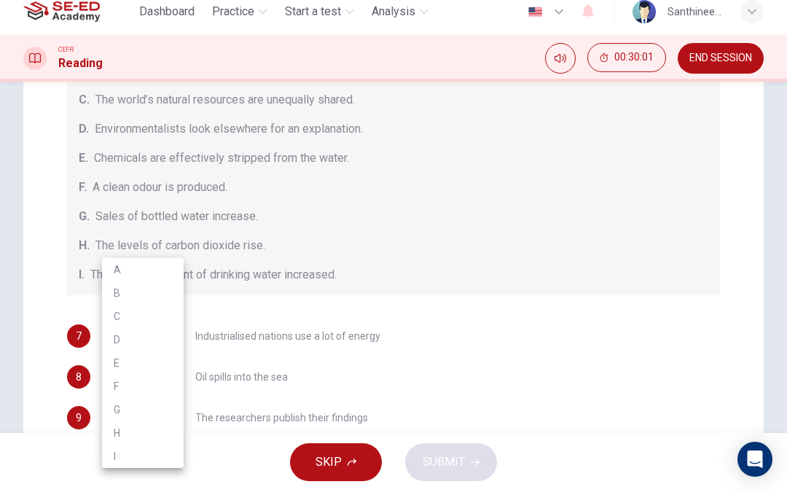
click at [114, 318] on li "C" at bounding box center [143, 327] width 82 height 23
type input "C"
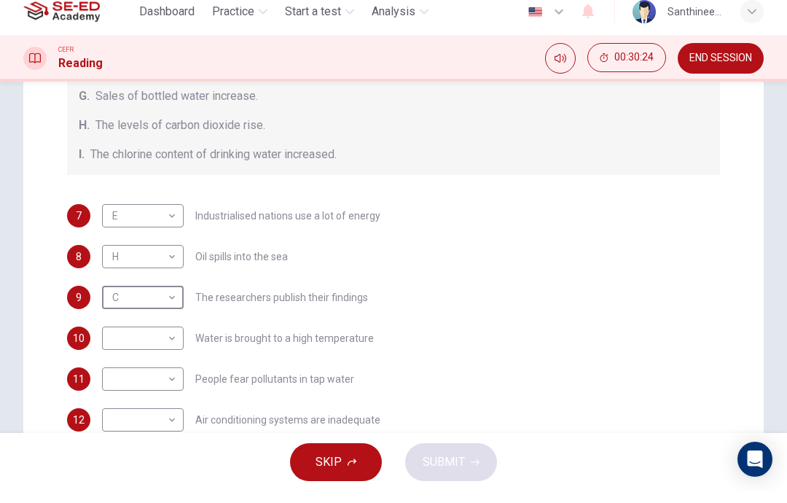
scroll to position [287, 0]
click at [111, 340] on body "This site uses cookies, as explained in our Privacy Policy . If you agree to th…" at bounding box center [393, 251] width 787 height 503
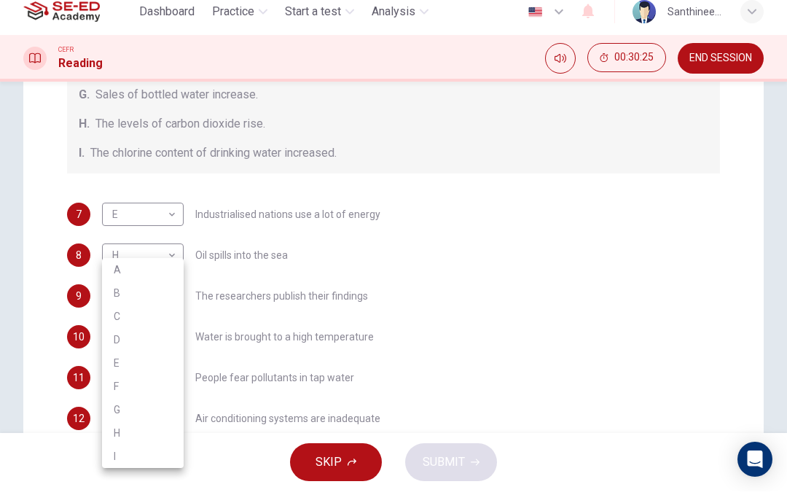
click at [110, 363] on li "E" at bounding box center [143, 374] width 82 height 23
type input "E"
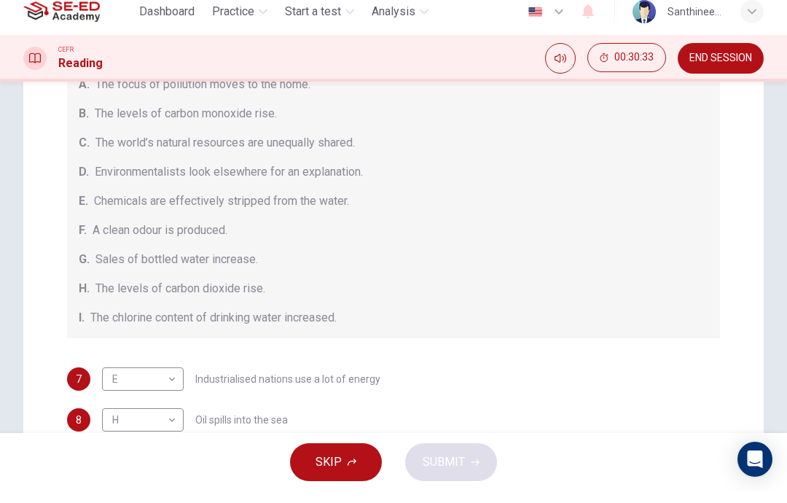
scroll to position [123, 0]
click at [133, 377] on body "This site uses cookies, as explained in our Privacy Policy . If you agree to th…" at bounding box center [393, 251] width 787 height 503
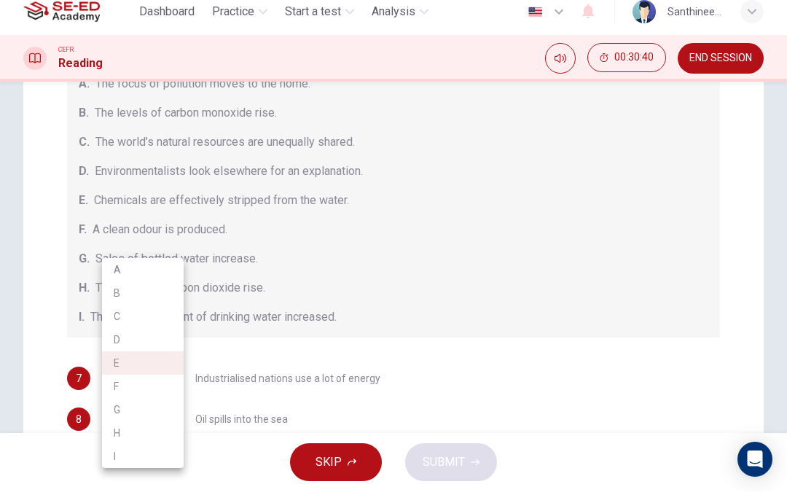
click at [117, 456] on li "I" at bounding box center [143, 467] width 82 height 23
type input "I"
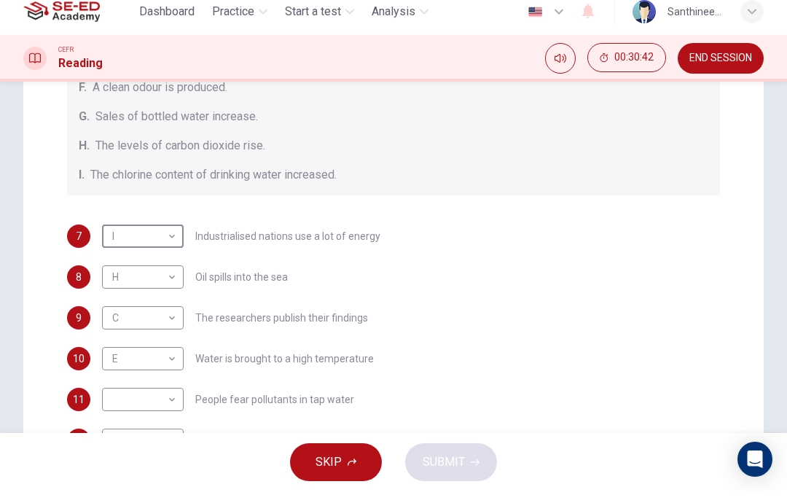
scroll to position [263, 0]
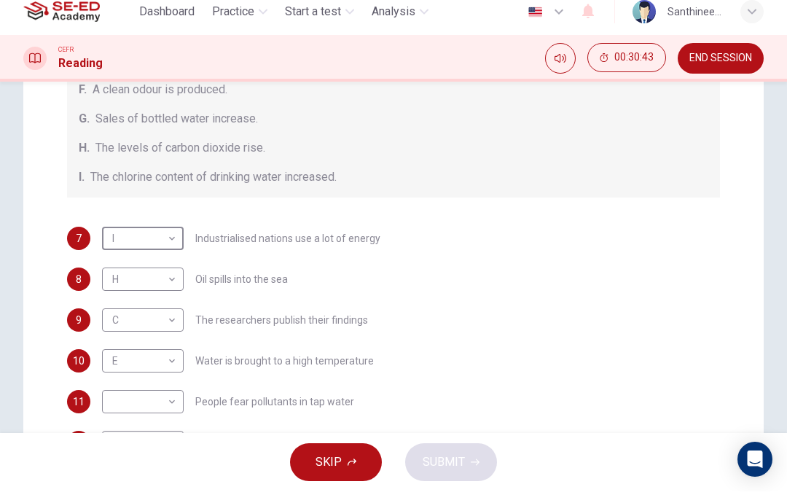
click at [68, 408] on div "11" at bounding box center [78, 412] width 23 height 23
click at [117, 404] on body "This site uses cookies, as explained in our Privacy Policy . If you agree to th…" at bounding box center [393, 251] width 787 height 503
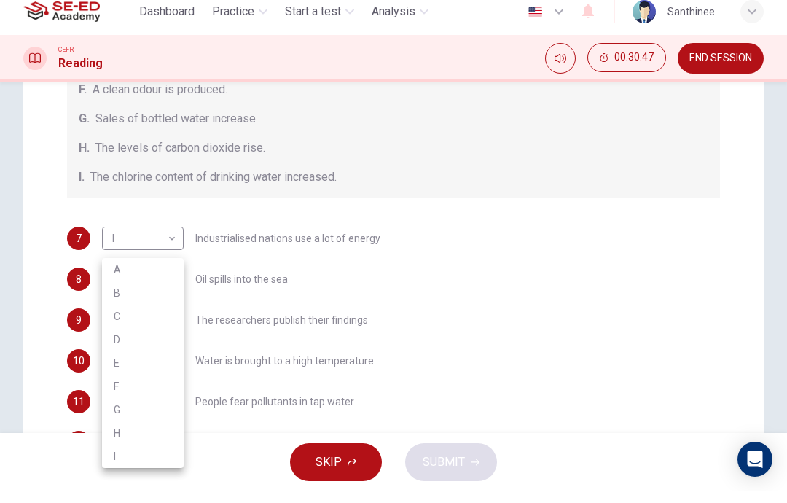
click at [119, 460] on li "I" at bounding box center [143, 467] width 82 height 23
type input "I"
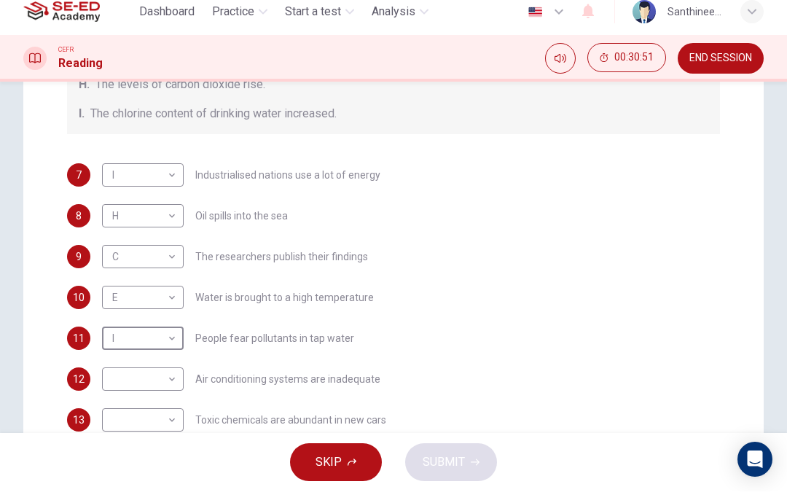
scroll to position [321, 0]
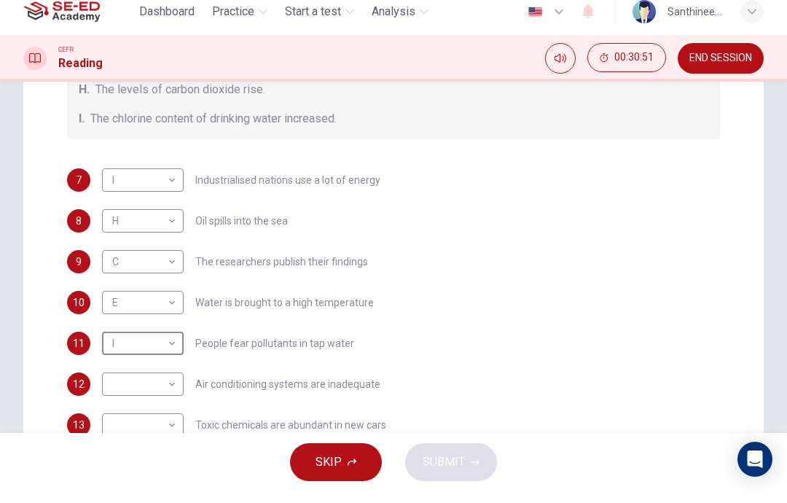
click at [68, 384] on div "12 ​ ​ Air conditioning systems are inadequate" at bounding box center [393, 395] width 653 height 23
click at [133, 388] on body "This site uses cookies, as explained in our Privacy Policy . If you agree to th…" at bounding box center [393, 251] width 787 height 503
click at [28, 337] on div at bounding box center [393, 251] width 787 height 503
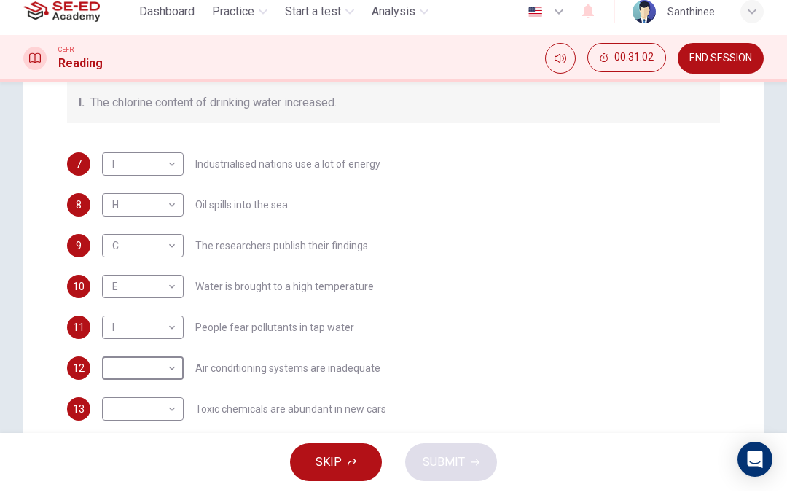
scroll to position [340, 0]
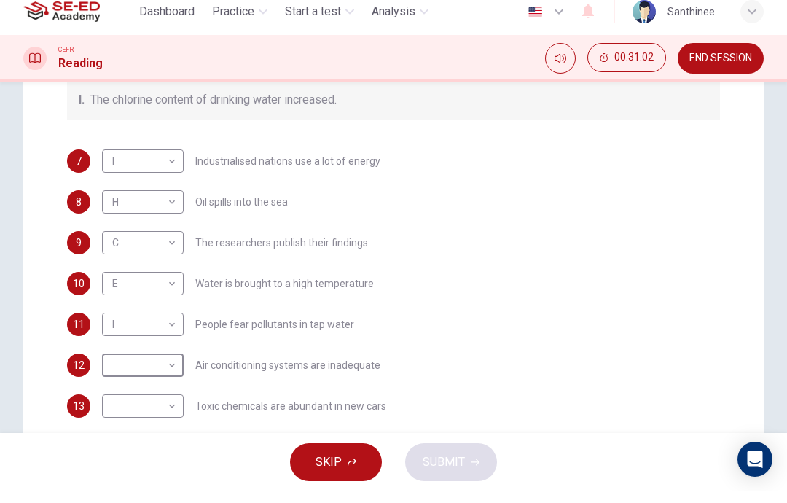
click at [59, 388] on div "Questions 7 - 13 The Reading Passage describes a number of cause and effect rel…" at bounding box center [393, 50] width 676 height 781
click at [130, 411] on body "This site uses cookies, as explained in our Privacy Policy . If you agree to th…" at bounding box center [393, 251] width 787 height 503
click at [112, 294] on li "B" at bounding box center [143, 304] width 82 height 23
type input "B"
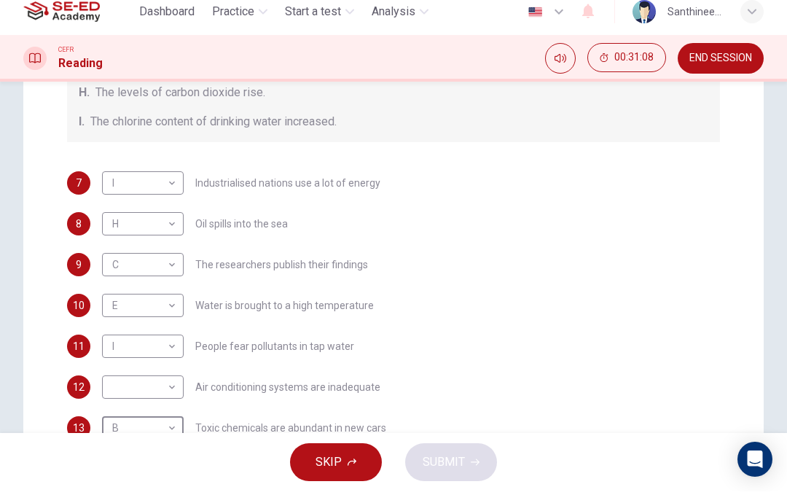
scroll to position [324, 0]
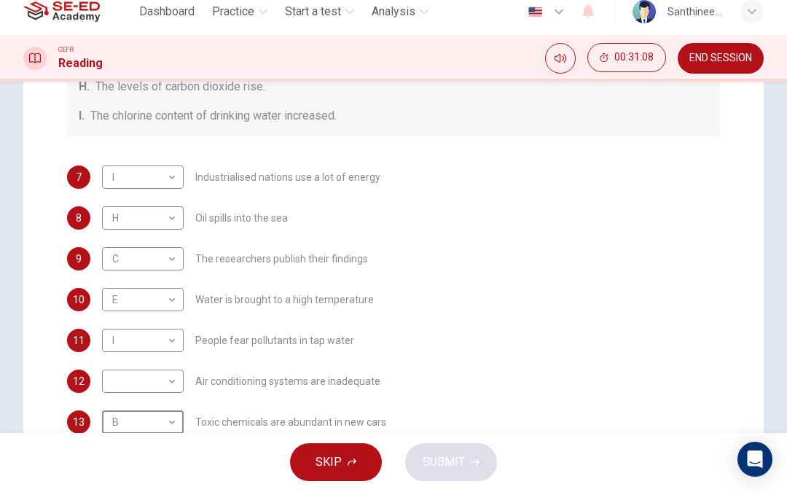
click at [125, 388] on body "This site uses cookies, as explained in our Privacy Policy . If you agree to th…" at bounding box center [393, 251] width 787 height 503
click at [118, 433] on li "H" at bounding box center [143, 444] width 82 height 23
type input "H"
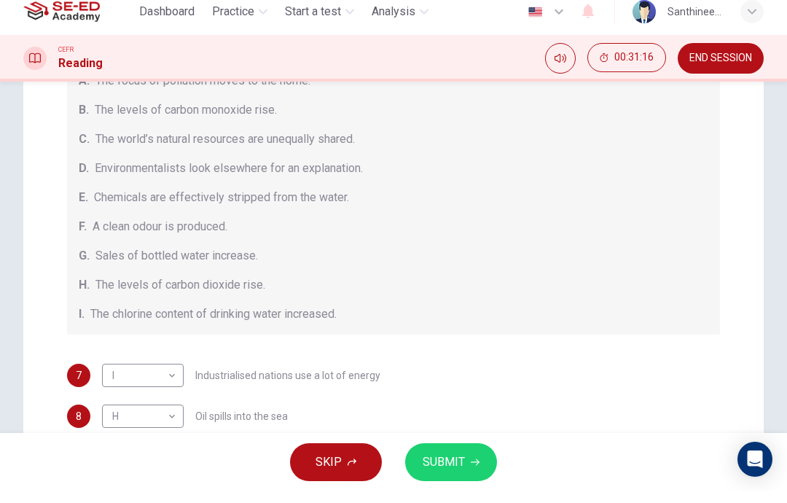
scroll to position [132, 0]
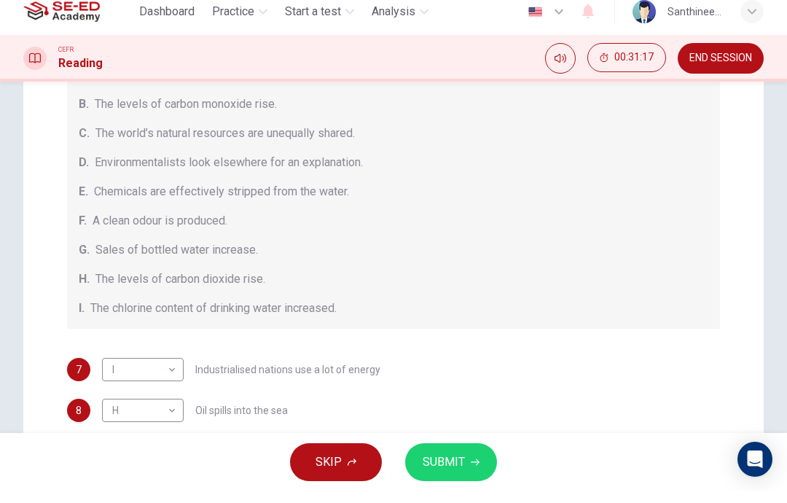
click at [130, 370] on body "This site uses cookies, as explained in our Privacy Policy . If you agree to th…" at bounding box center [393, 251] width 787 height 503
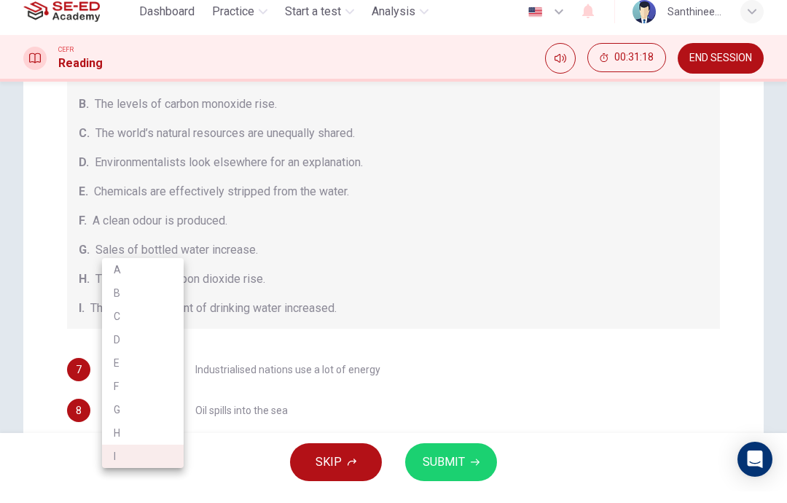
click at [117, 386] on li "F" at bounding box center [143, 397] width 82 height 23
type input "F"
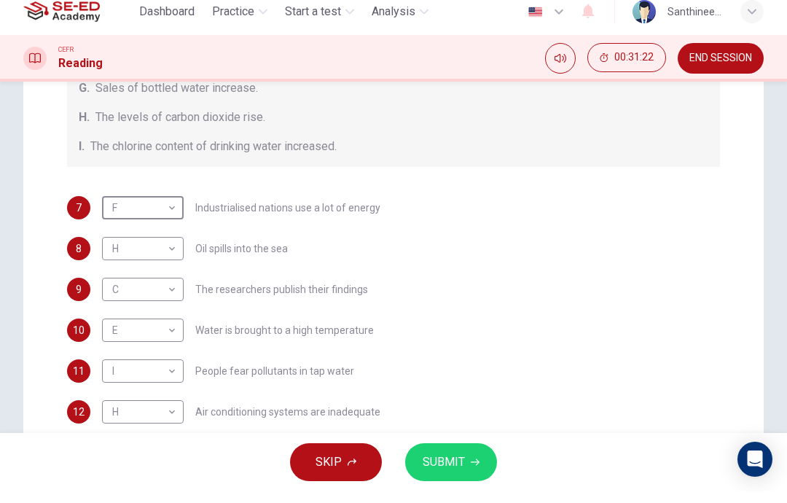
click at [65, 339] on div "Questions 7 - 13 The Reading Passage describes a number of cause and effect rel…" at bounding box center [393, 96] width 676 height 781
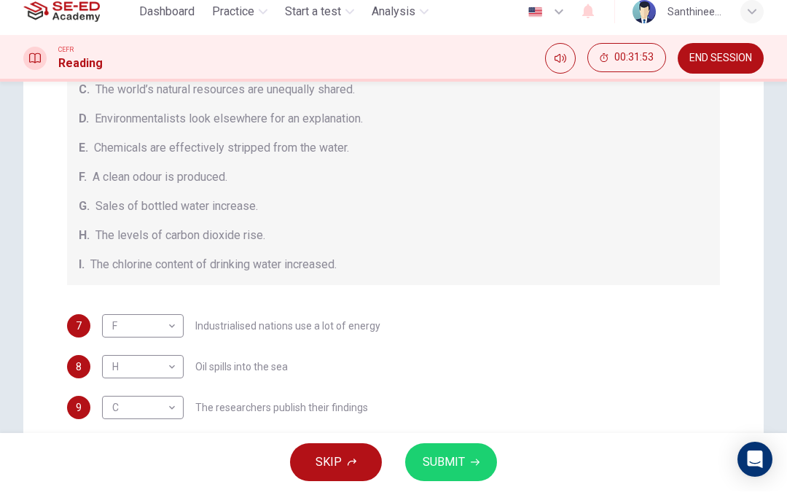
scroll to position [176, 0]
click at [119, 361] on body "This site uses cookies, as explained in our Privacy Policy . If you agree to th…" at bounding box center [393, 251] width 787 height 503
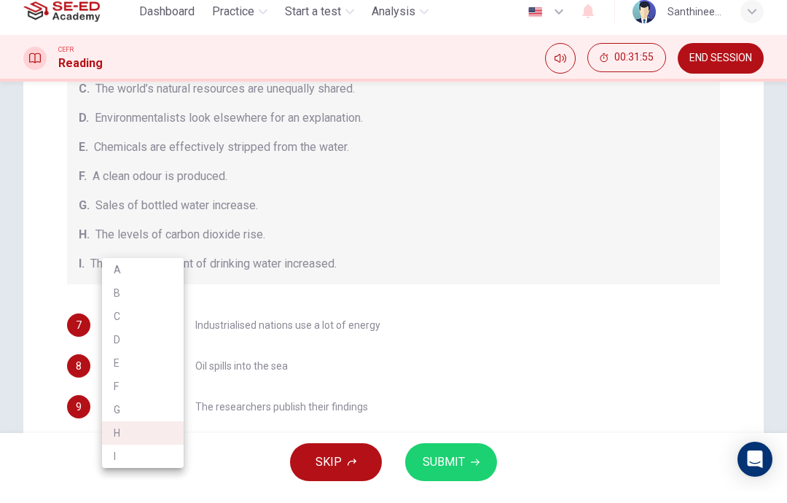
click at [111, 280] on li "A" at bounding box center [143, 281] width 82 height 23
type input "A"
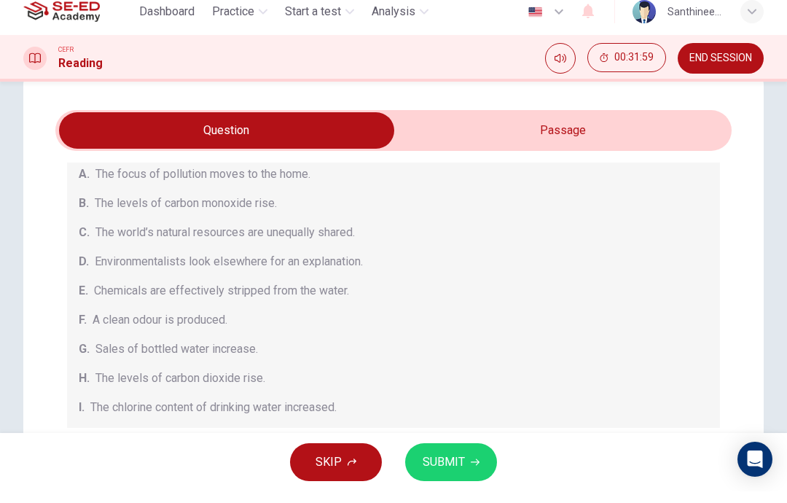
scroll to position [77, 0]
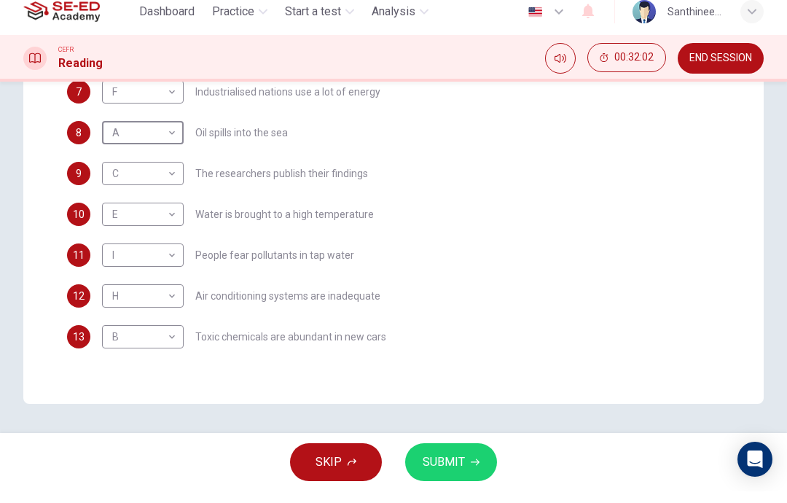
click at [460, 463] on span "SUBMIT" at bounding box center [444, 473] width 42 height 20
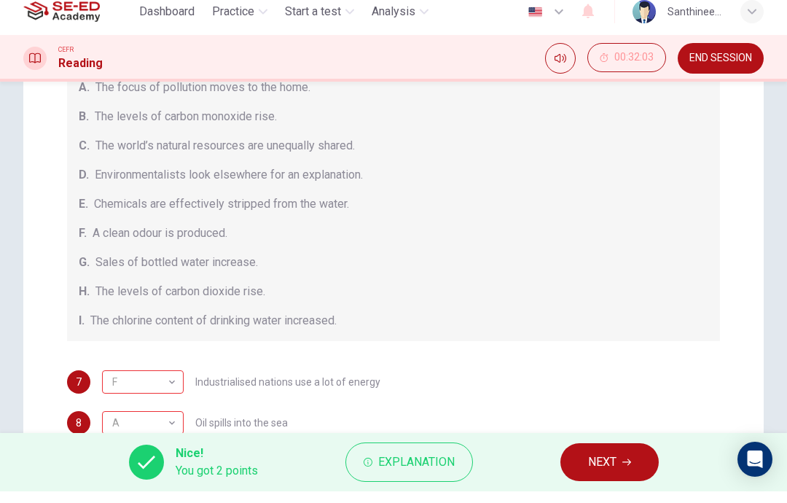
scroll to position [0, 0]
click at [624, 471] on icon "button" at bounding box center [626, 474] width 9 height 7
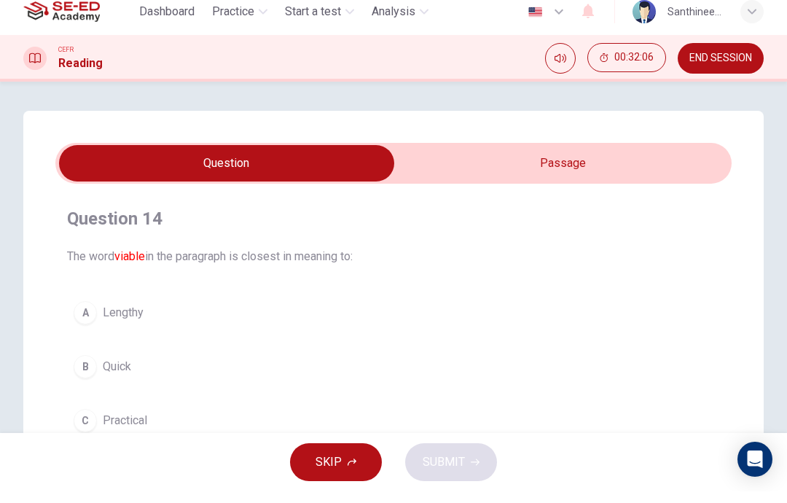
click at [665, 178] on input "checkbox" at bounding box center [227, 175] width 1014 height 36
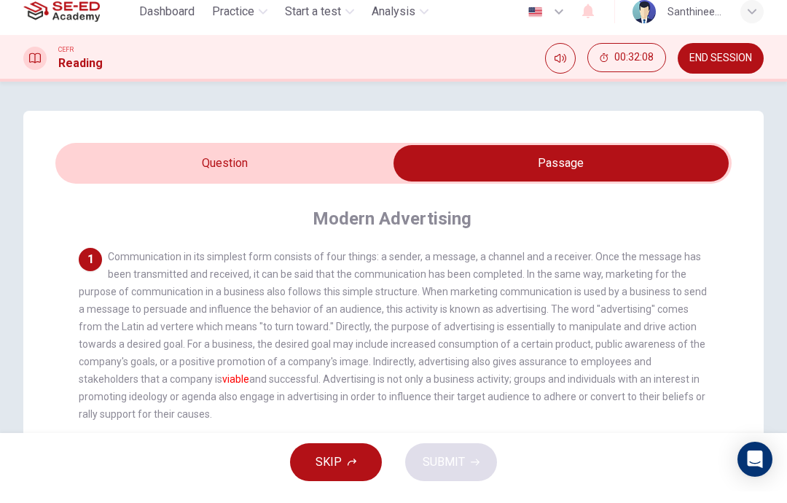
click at [111, 160] on input "checkbox" at bounding box center [561, 175] width 1014 height 36
checkbox input "false"
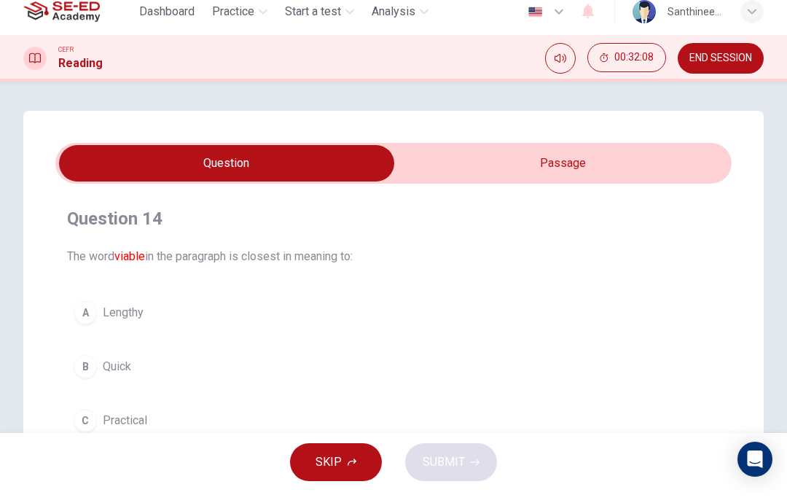
click at [735, 64] on span "END SESSION" at bounding box center [720, 70] width 63 height 12
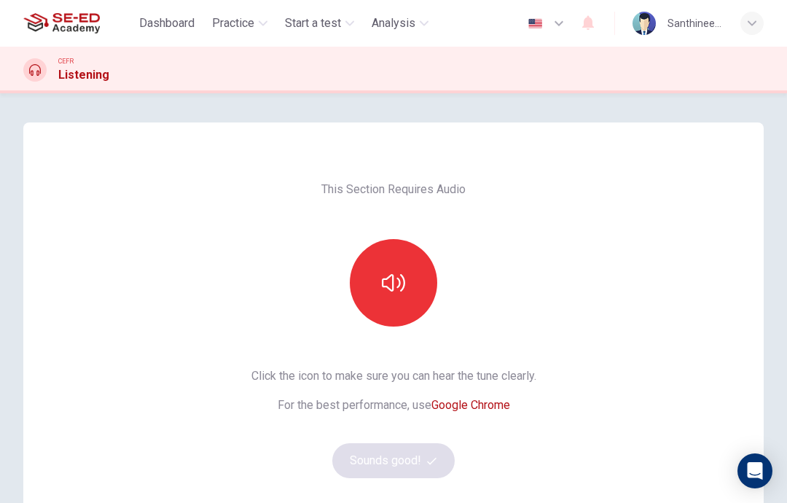
click at [414, 291] on button "button" at bounding box center [393, 282] width 87 height 87
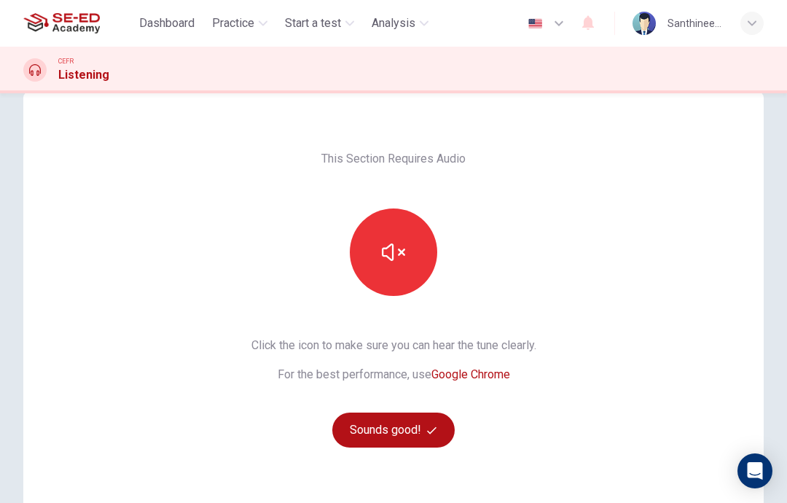
scroll to position [28, 0]
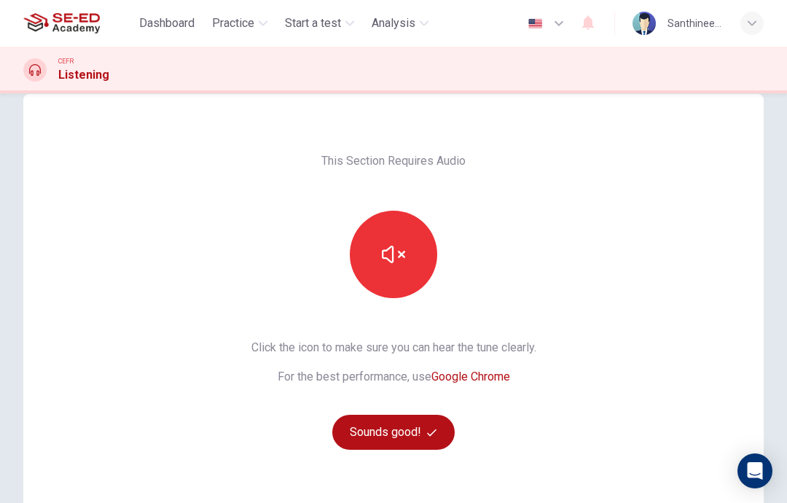
click at [415, 438] on button "Sounds good!" at bounding box center [393, 431] width 122 height 35
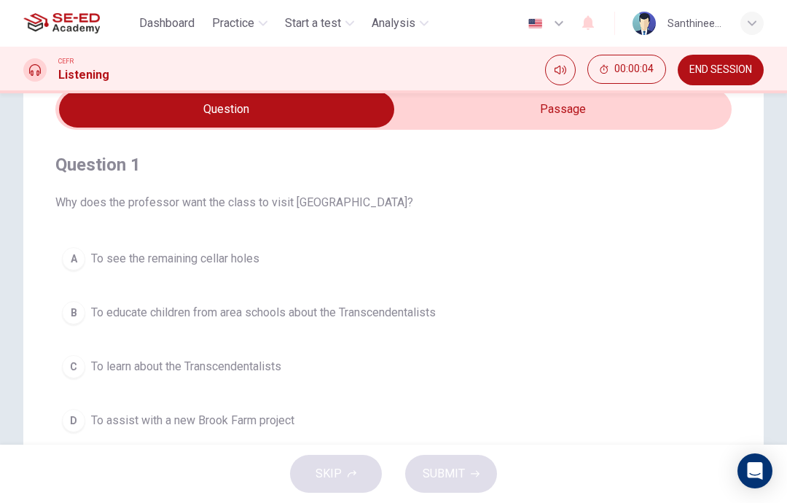
scroll to position [63, 0]
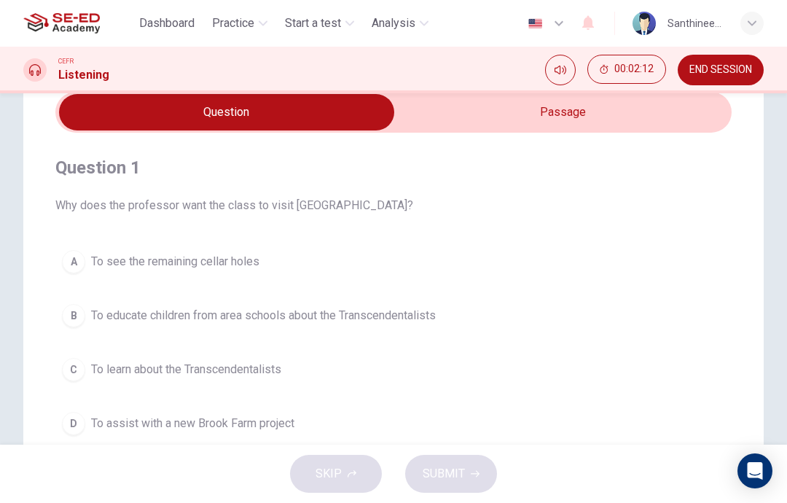
click at [591, 117] on input "checkbox" at bounding box center [227, 112] width 1014 height 36
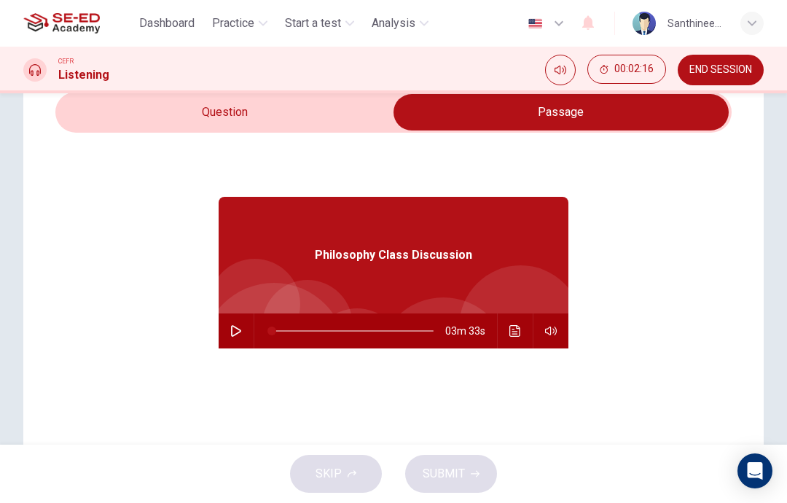
scroll to position [2, 0]
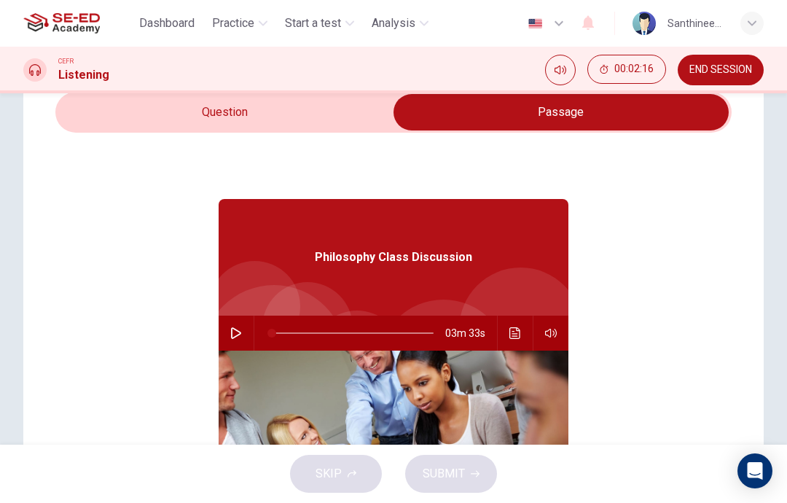
click at [282, 115] on input "checkbox" at bounding box center [561, 112] width 1014 height 36
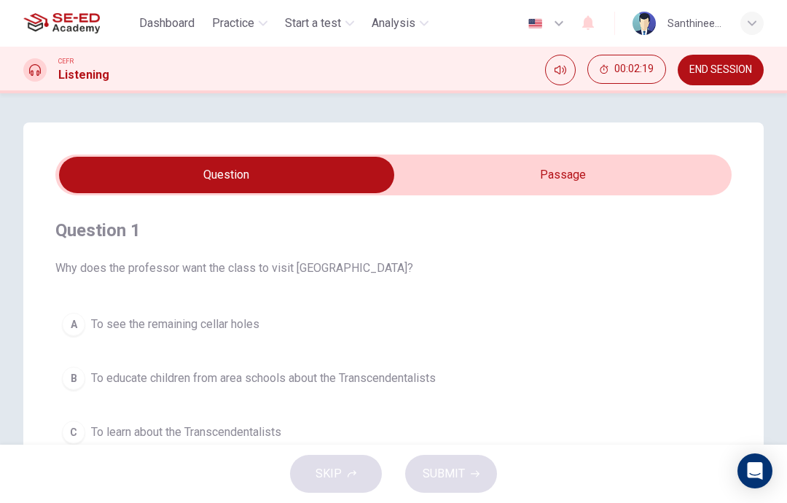
scroll to position [0, 0]
click at [584, 181] on input "checkbox" at bounding box center [227, 175] width 1014 height 36
checkbox input "true"
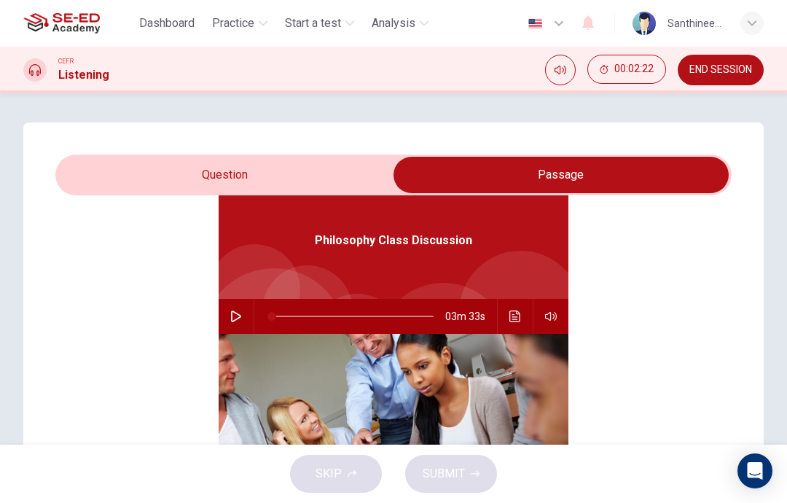
scroll to position [82, 0]
click at [240, 318] on icon "button" at bounding box center [236, 316] width 10 height 12
click at [237, 315] on icon "button" at bounding box center [236, 316] width 12 height 12
click at [242, 317] on button "button" at bounding box center [235, 316] width 23 height 35
click at [240, 304] on button "button" at bounding box center [235, 316] width 23 height 35
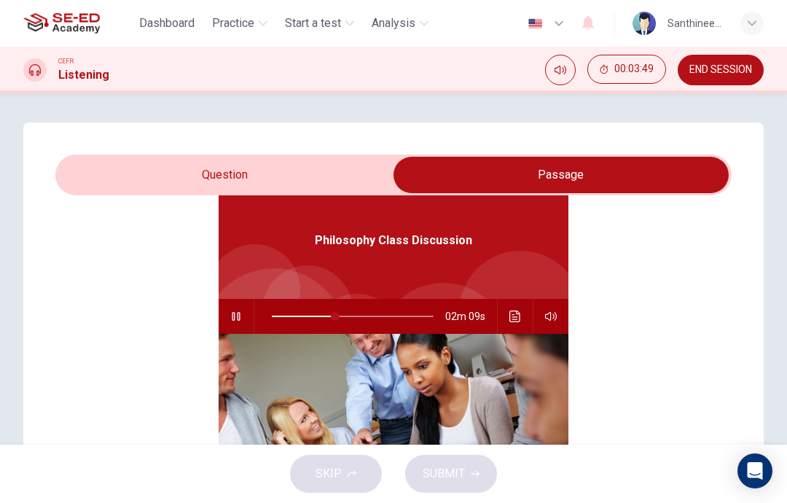
type input "40"
click at [307, 173] on input "checkbox" at bounding box center [561, 175] width 1014 height 36
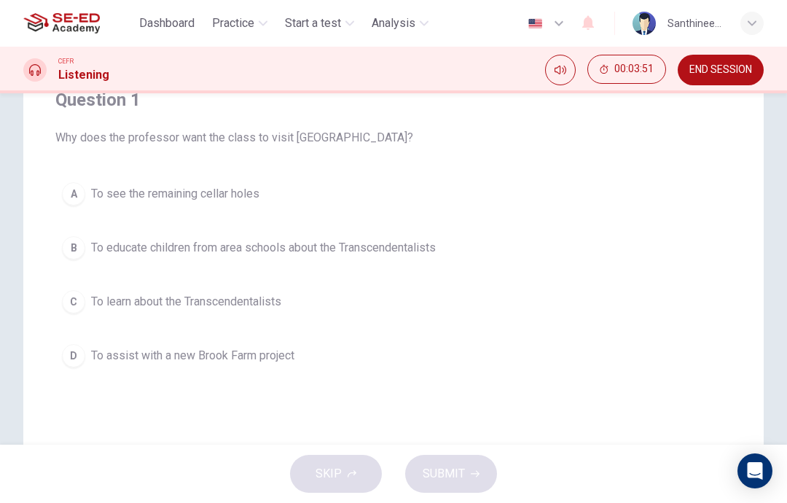
scroll to position [131, 0]
click at [331, 255] on span "To educate children from area schools about the Transcendentalists" at bounding box center [263, 246] width 345 height 17
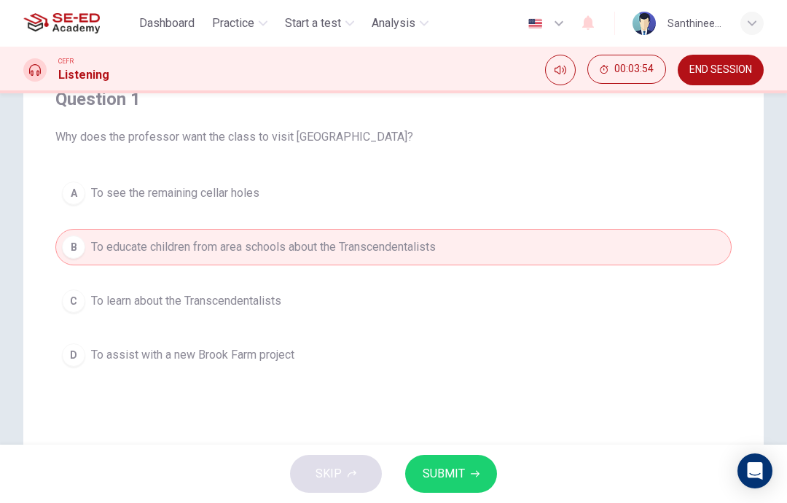
click at [449, 474] on span "SUBMIT" at bounding box center [444, 473] width 42 height 20
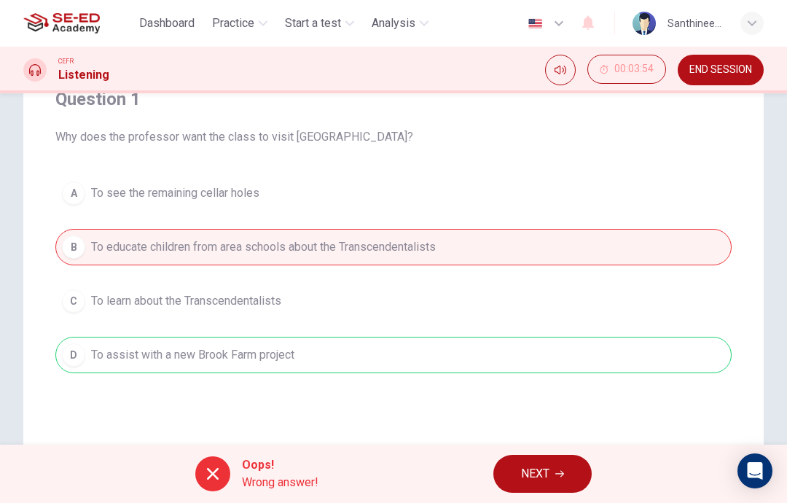
click at [517, 470] on button "NEXT" at bounding box center [542, 474] width 98 height 38
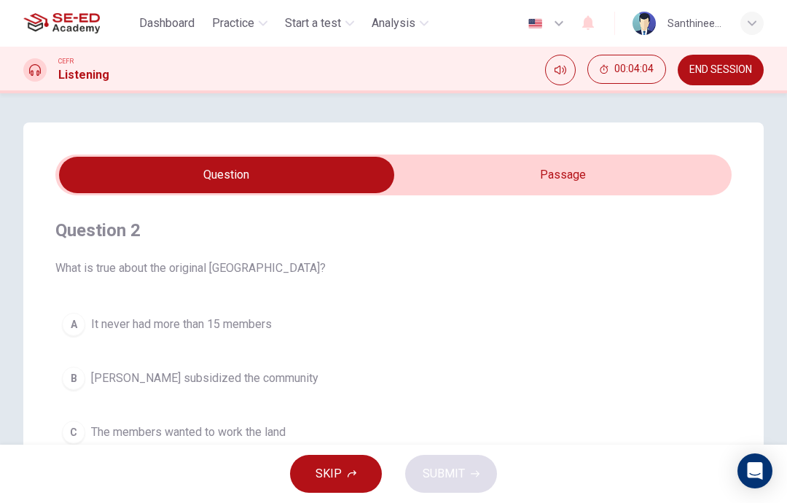
scroll to position [0, 0]
click at [602, 183] on input "checkbox" at bounding box center [227, 175] width 1014 height 36
checkbox input "true"
type input "40"
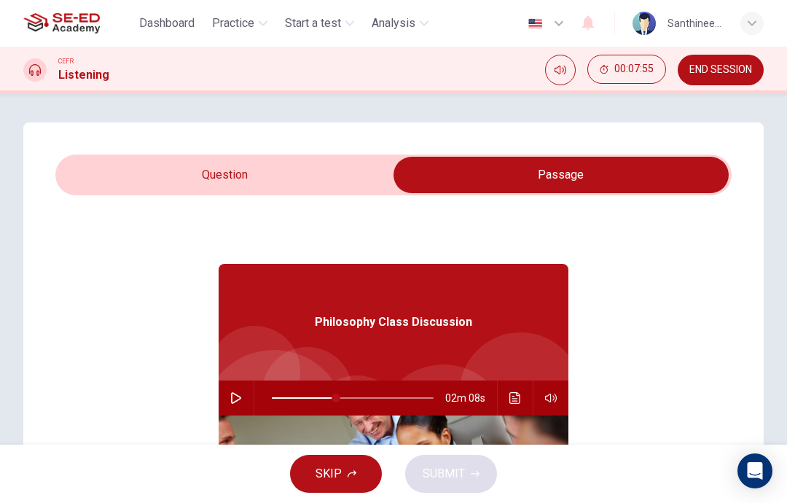
click at [276, 171] on input "checkbox" at bounding box center [561, 175] width 1014 height 36
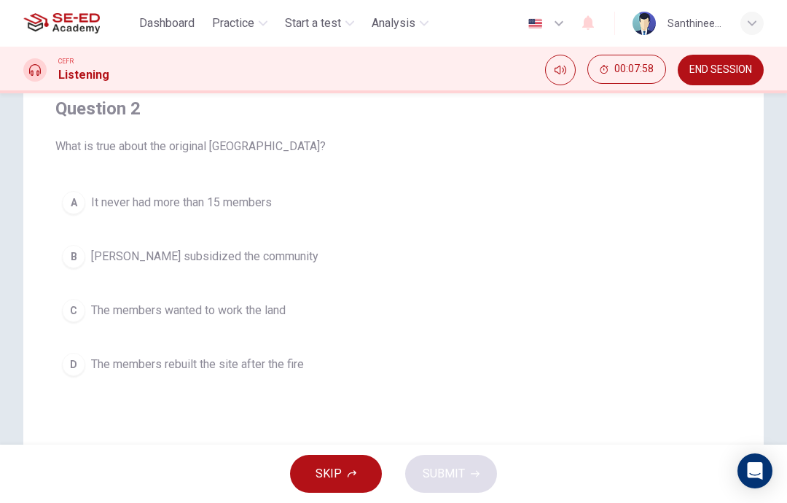
scroll to position [126, 0]
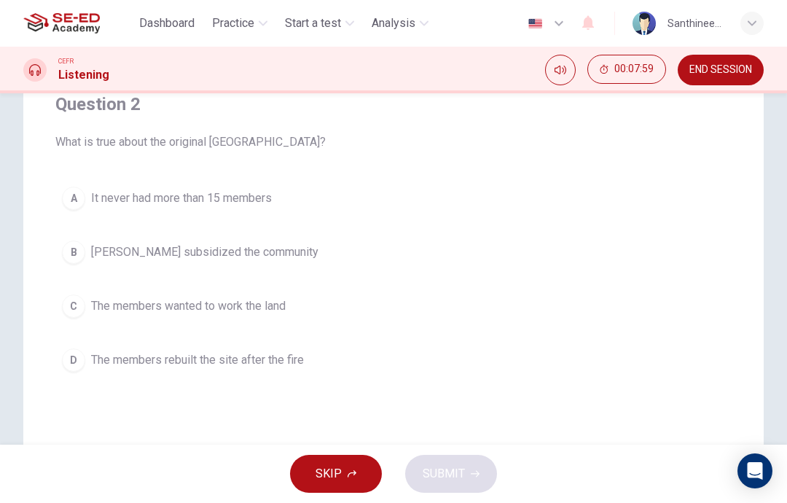
click at [300, 362] on span "The members rebuilt the site after the fire" at bounding box center [197, 359] width 213 height 17
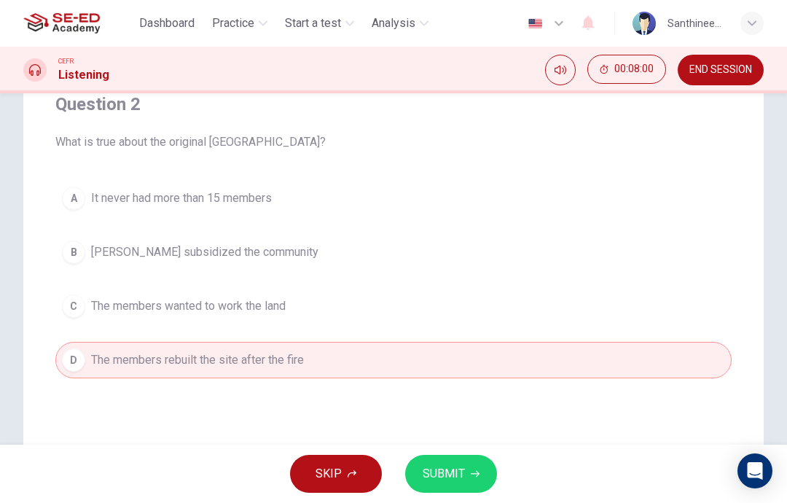
click at [451, 476] on span "SUBMIT" at bounding box center [444, 473] width 42 height 20
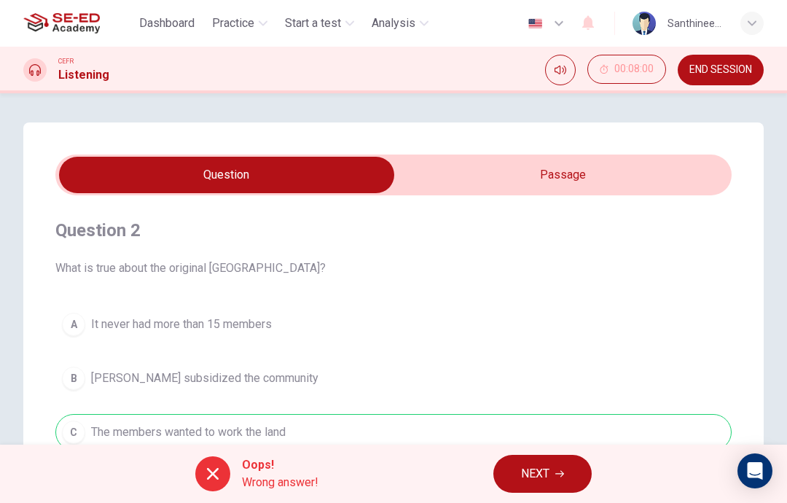
scroll to position [0, 0]
click at [567, 170] on input "checkbox" at bounding box center [227, 175] width 1014 height 36
checkbox input "true"
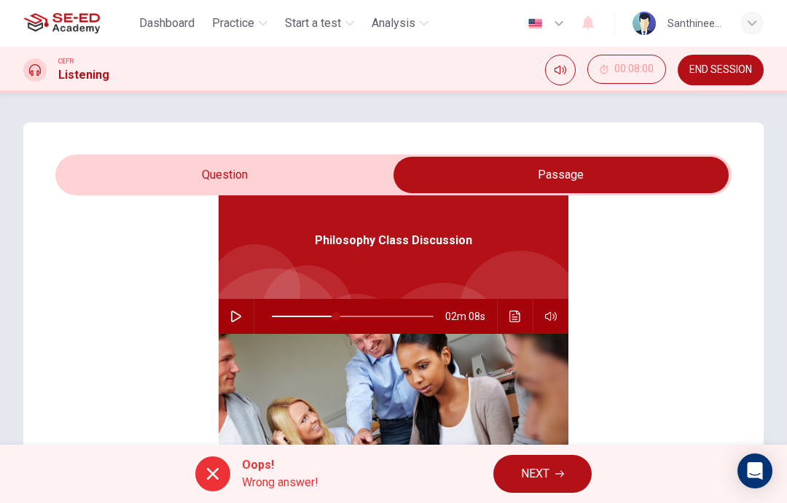
scroll to position [82, 0]
click at [524, 474] on span "NEXT" at bounding box center [535, 473] width 28 height 20
type input "40"
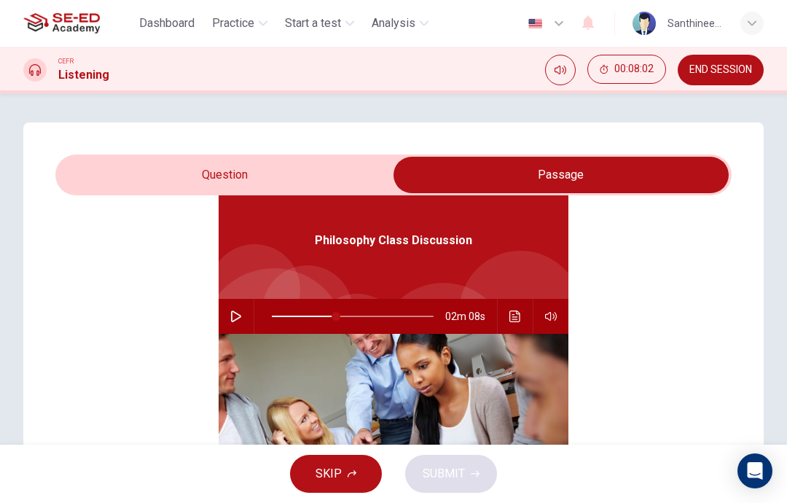
scroll to position [0, 0]
click at [355, 163] on input "checkbox" at bounding box center [561, 175] width 1014 height 36
checkbox input "false"
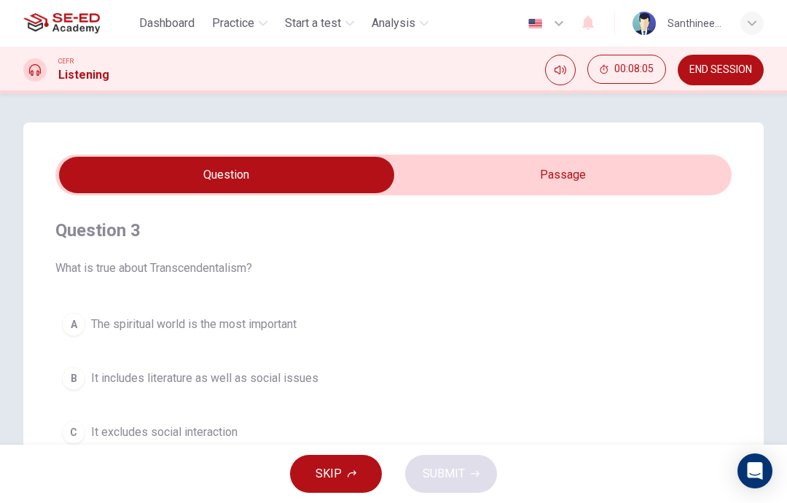
click at [711, 76] on span "END SESSION" at bounding box center [720, 70] width 63 height 12
